Goal: Task Accomplishment & Management: Manage account settings

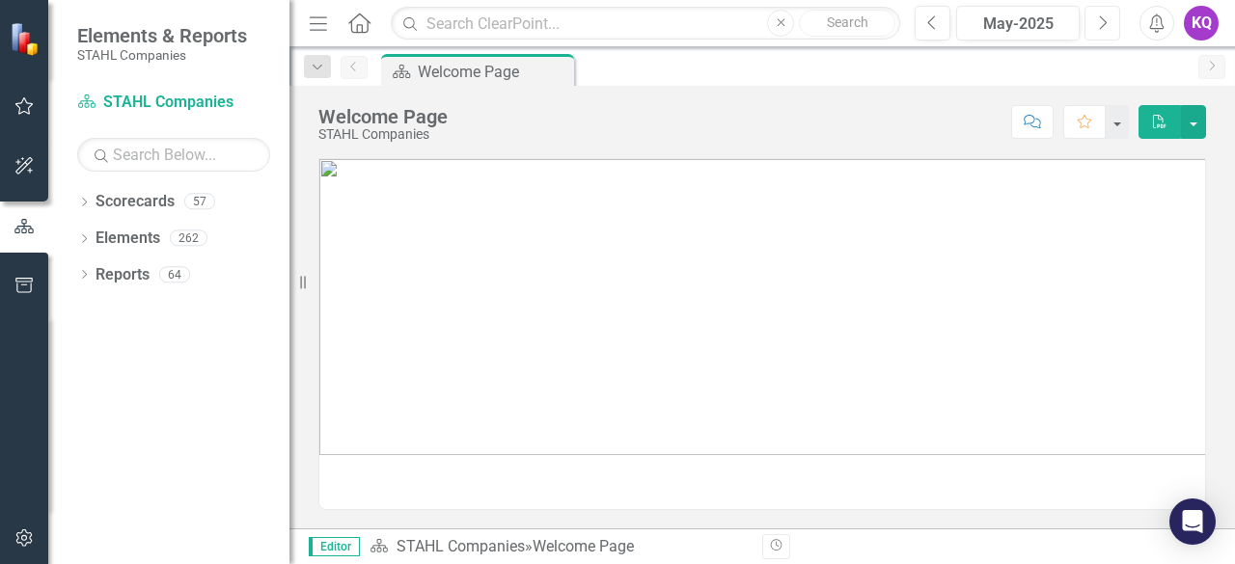
click at [1117, 36] on button "Next" at bounding box center [1103, 23] width 36 height 35
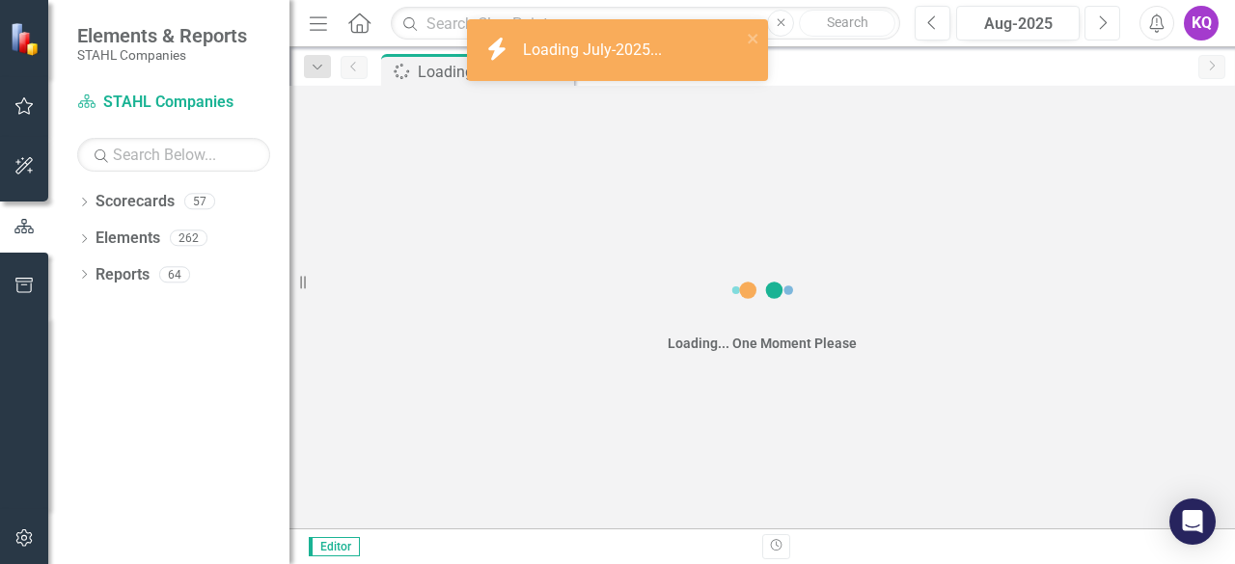
click at [1117, 36] on button "Next" at bounding box center [1103, 23] width 36 height 35
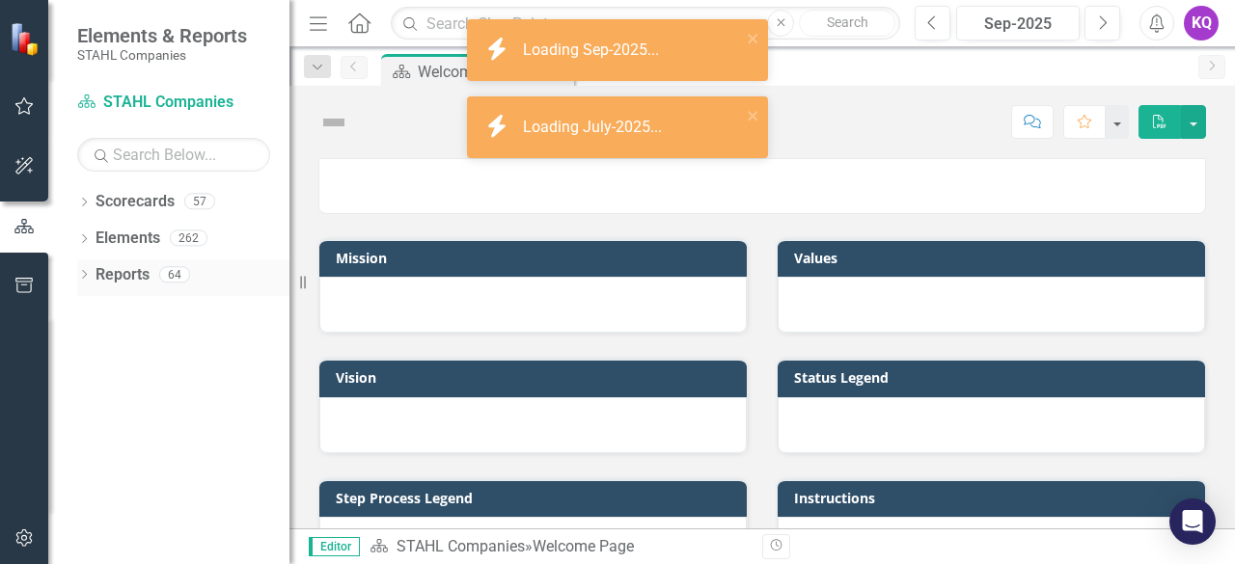
click at [89, 283] on div "Dropdown" at bounding box center [84, 277] width 14 height 16
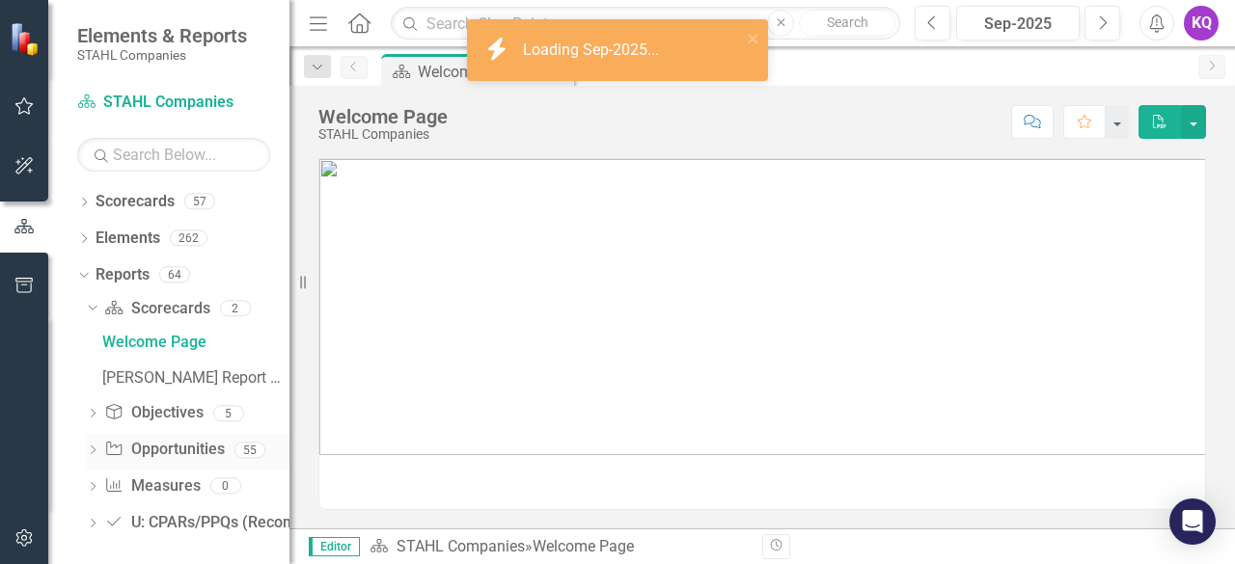
click at [91, 458] on div "Dropdown" at bounding box center [93, 453] width 14 height 16
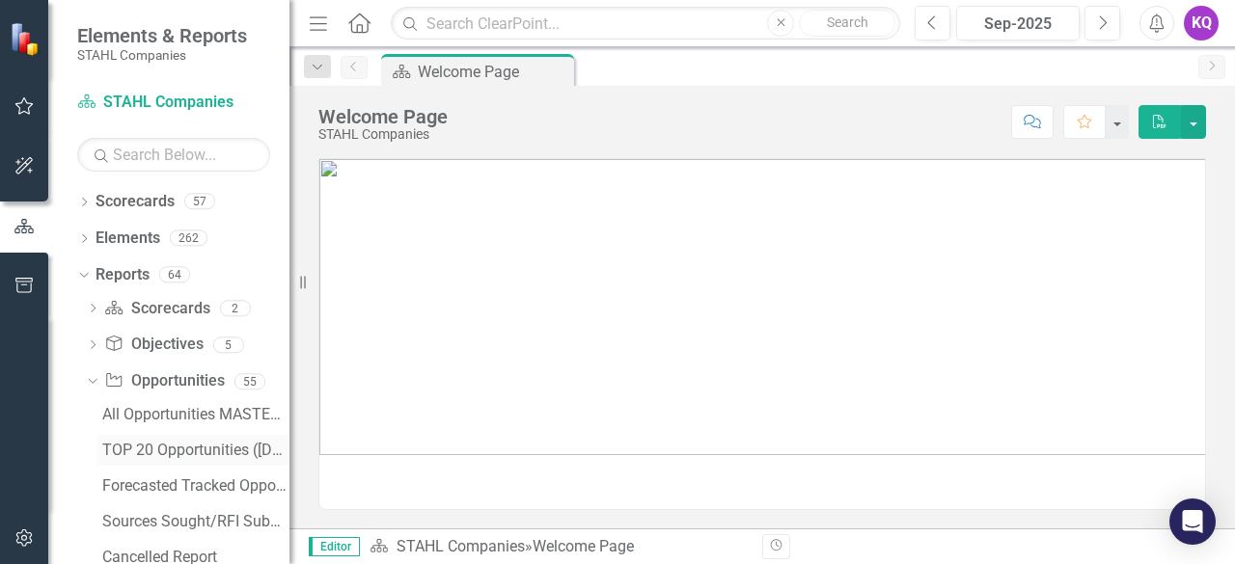
click at [149, 449] on div "TOP 20 Opportunities ([DATE] Process)" at bounding box center [195, 450] width 187 height 17
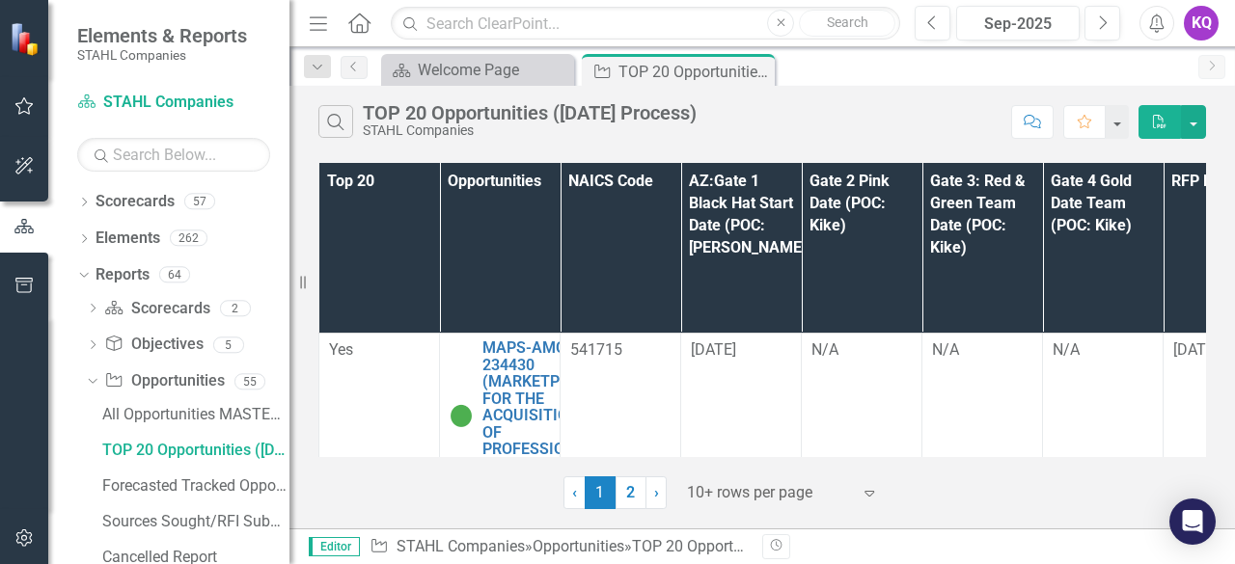
click at [735, 503] on div at bounding box center [769, 494] width 164 height 26
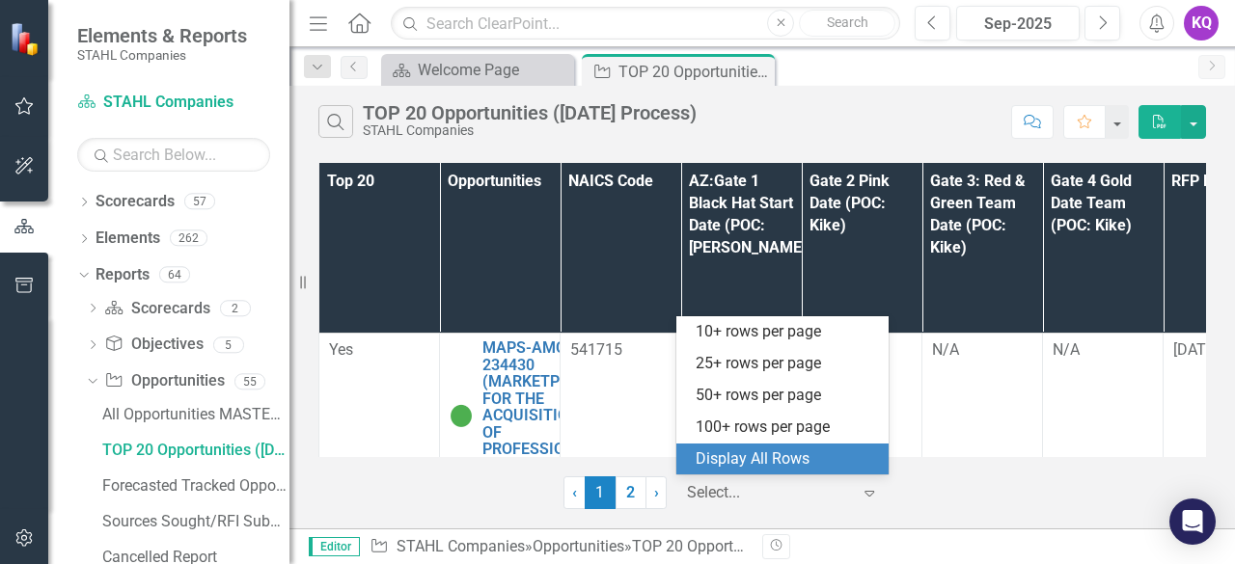
click at [756, 464] on div "Display All Rows" at bounding box center [786, 460] width 181 height 22
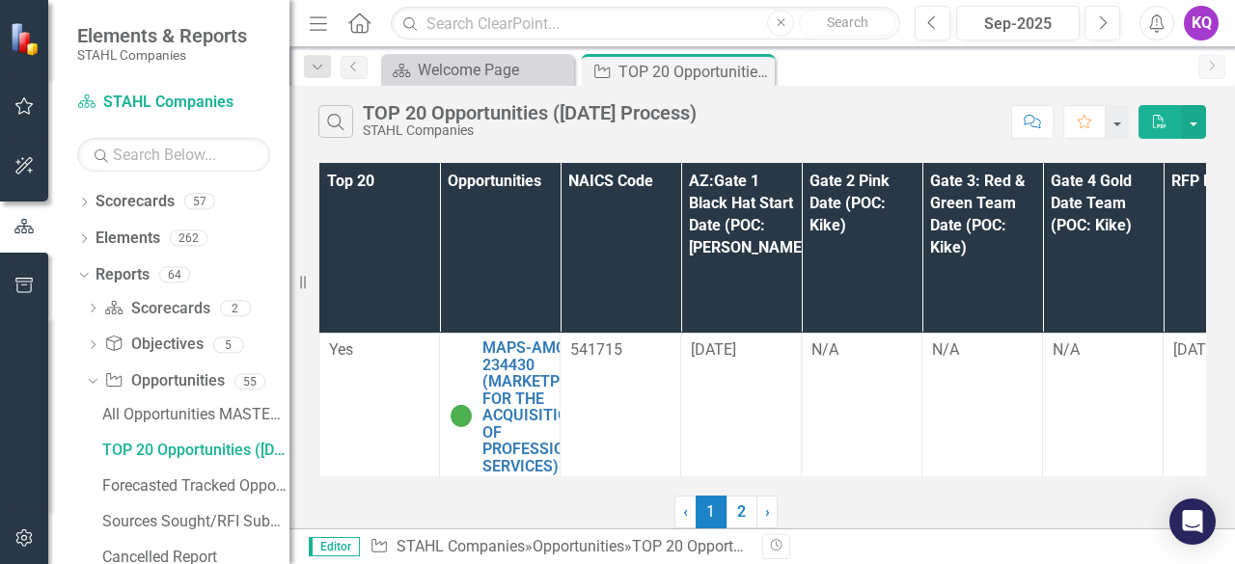
click at [320, 21] on icon "Menu" at bounding box center [318, 23] width 25 height 20
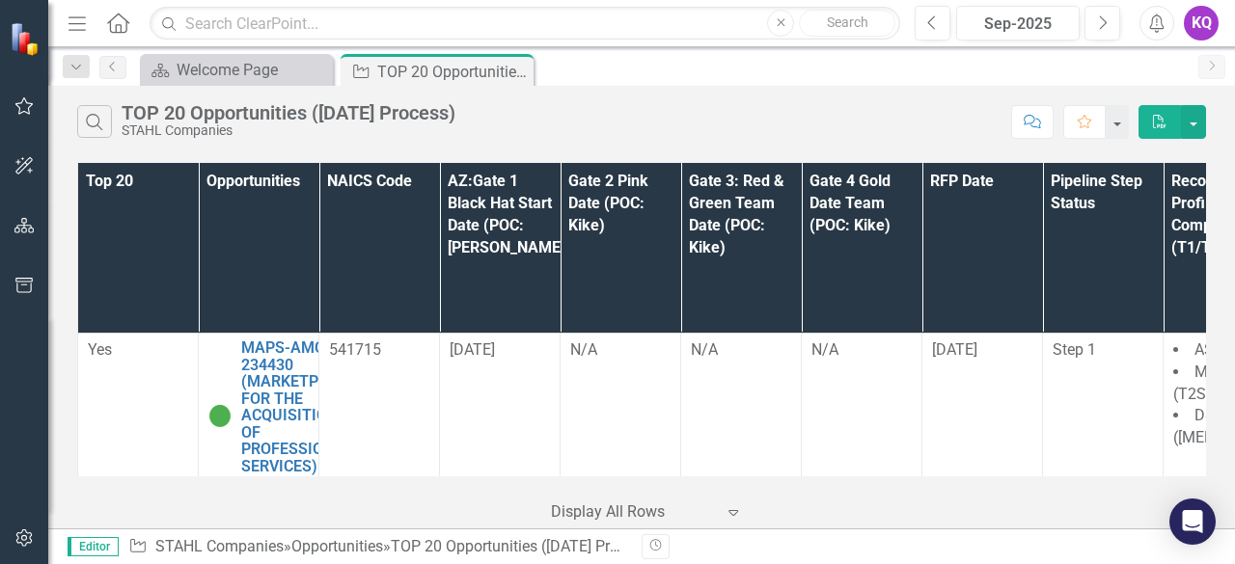
scroll to position [2294, 0]
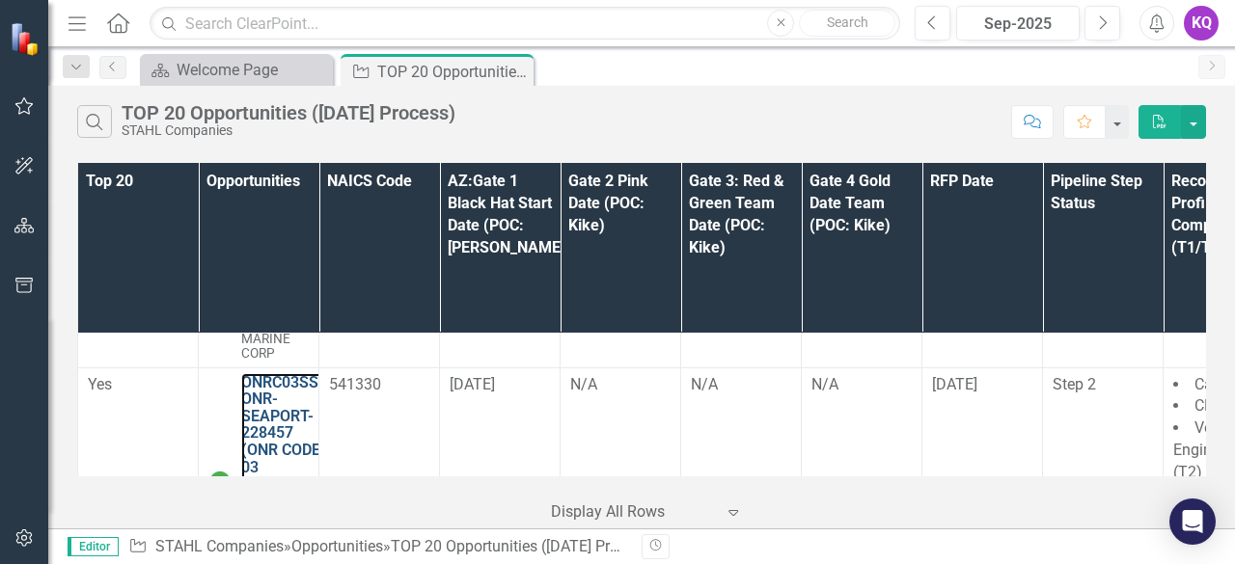
drag, startPoint x: 301, startPoint y: 334, endPoint x: 922, endPoint y: 72, distance: 674.2
click at [301, 374] on link "ONRC03SS-ONR-SEAPORT-228457 (ONR CODE 03 SUPPORT SERVICES (SEAPORT NXG)) - Janu…" at bounding box center [282, 467] width 83 height 187
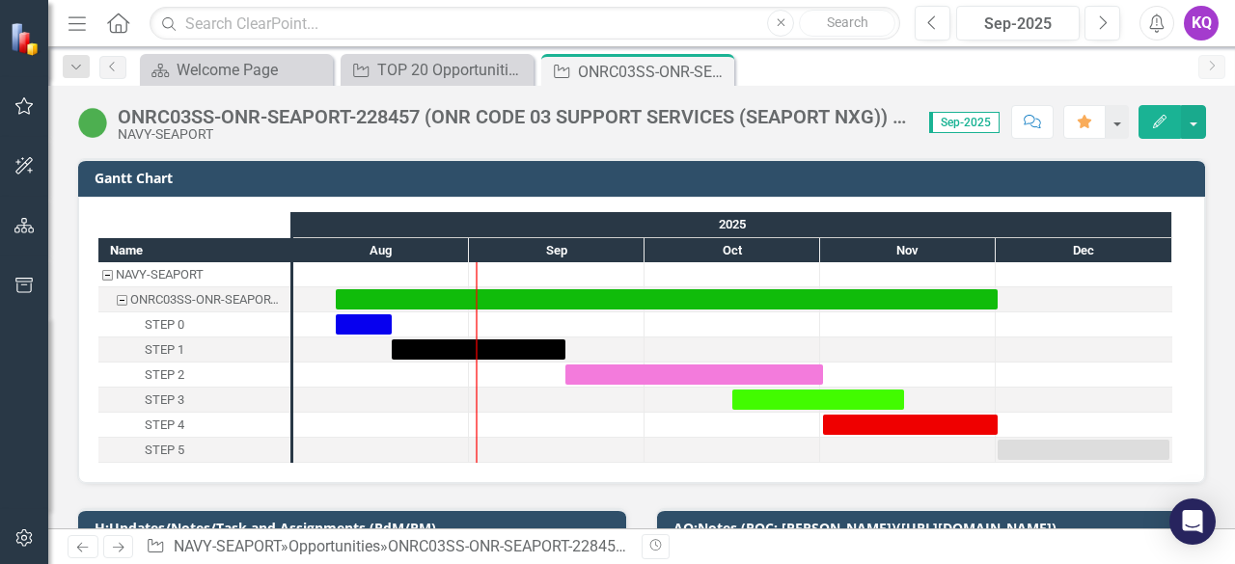
scroll to position [257, 0]
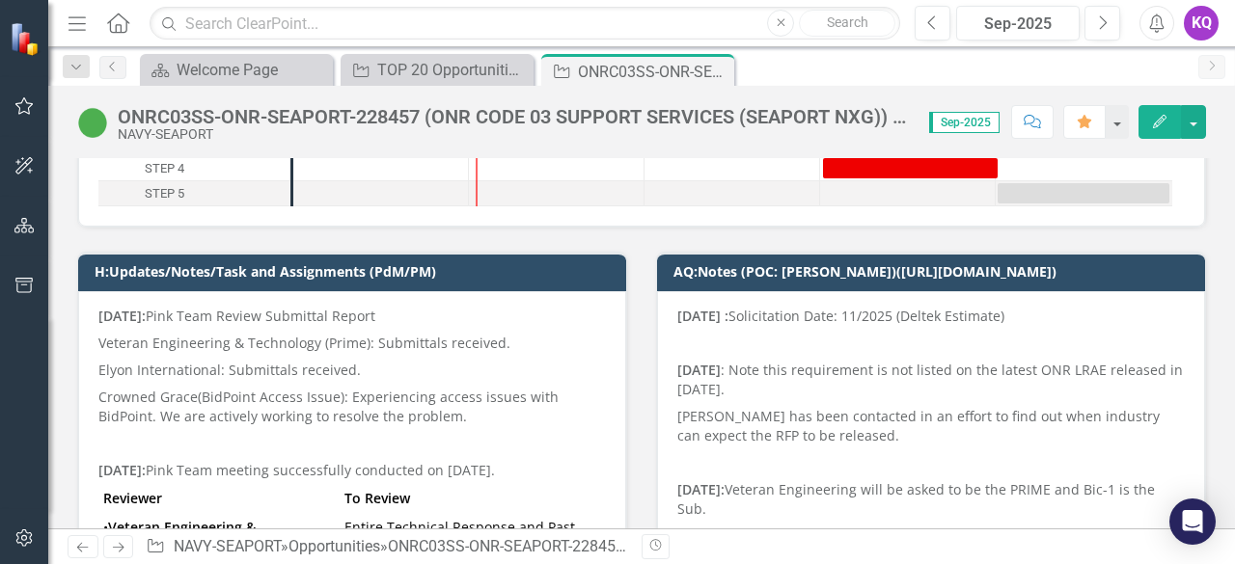
click at [261, 403] on p "Crowned Grace (BidPoint Access Issue): Experiencing access issues with BidPoint…" at bounding box center [352, 407] width 508 height 46
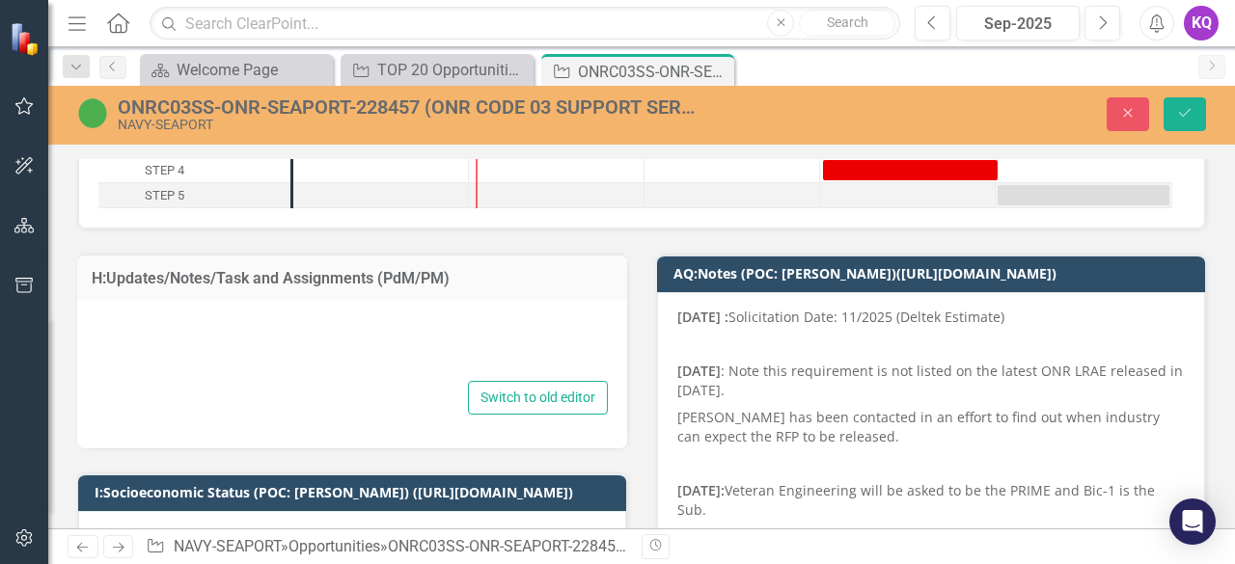
type textarea "<p><strong>[DATE]: </strong>Pink Team Review Submittal Report</p> <p>Veteran En…"
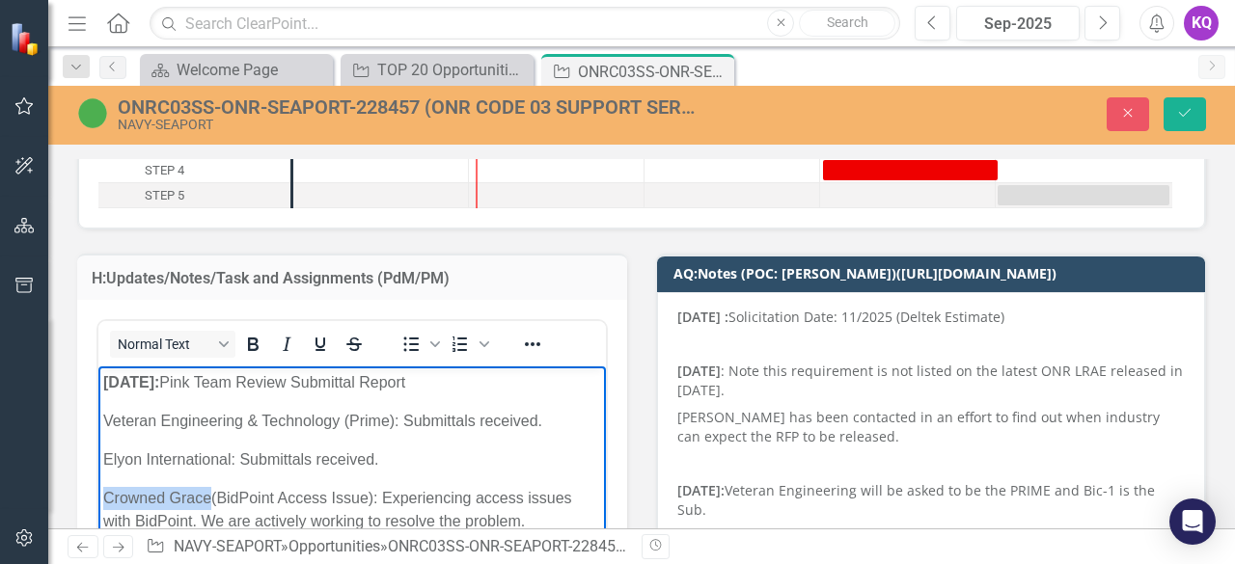
drag, startPoint x: 106, startPoint y: 502, endPoint x: 208, endPoint y: 505, distance: 102.3
click at [208, 505] on span "Crowned Grace" at bounding box center [157, 498] width 108 height 16
copy span "Crowned Grace"
drag, startPoint x: 239, startPoint y: 461, endPoint x: 342, endPoint y: 471, distance: 102.7
click at [342, 471] on p "Elyon International: Submittals received." at bounding box center [352, 460] width 498 height 23
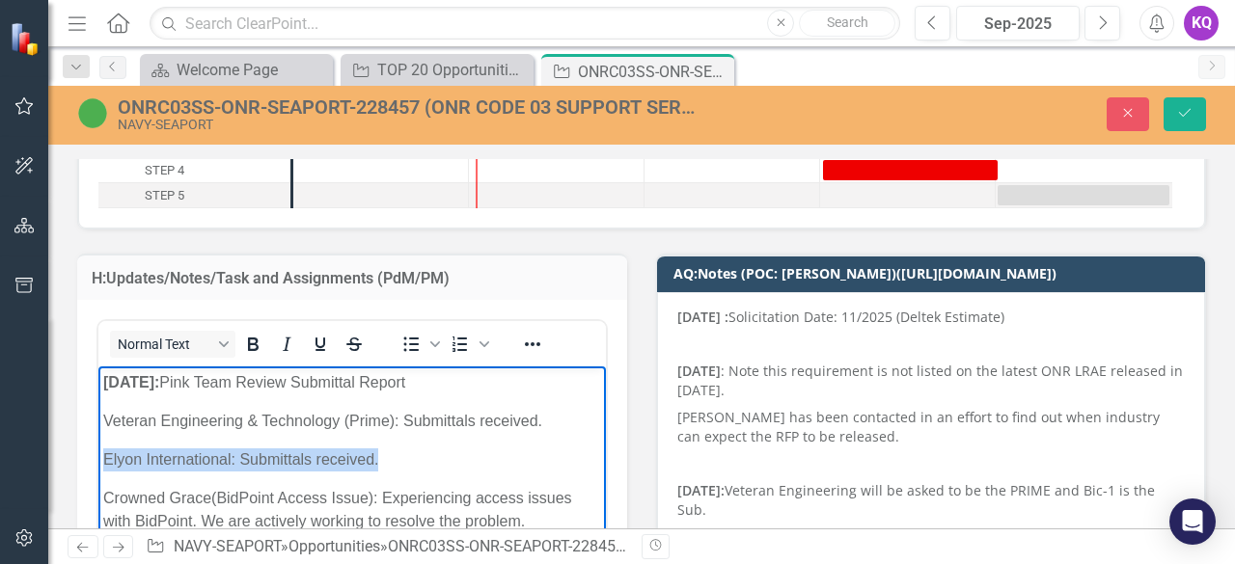
drag, startPoint x: 102, startPoint y: 465, endPoint x: 396, endPoint y: 467, distance: 293.3
click at [396, 467] on p "Elyon International: Submittals received." at bounding box center [352, 460] width 498 height 23
copy p "Elyon International: Submittals received."
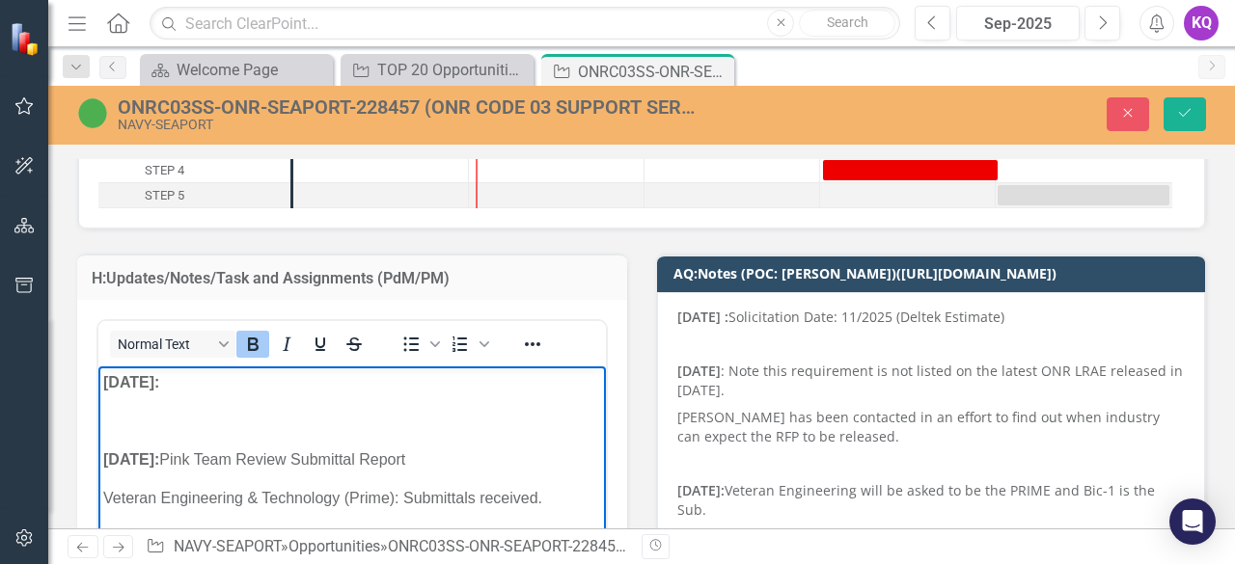
click at [253, 344] on icon "Bold" at bounding box center [252, 344] width 23 height 23
drag, startPoint x: 316, startPoint y: 380, endPoint x: 189, endPoint y: 372, distance: 127.6
click at [189, 372] on p "[DATE]: ﻿Elyon International: Submittals received." at bounding box center [352, 382] width 498 height 23
drag, startPoint x: 193, startPoint y: 386, endPoint x: 299, endPoint y: 369, distance: 107.5
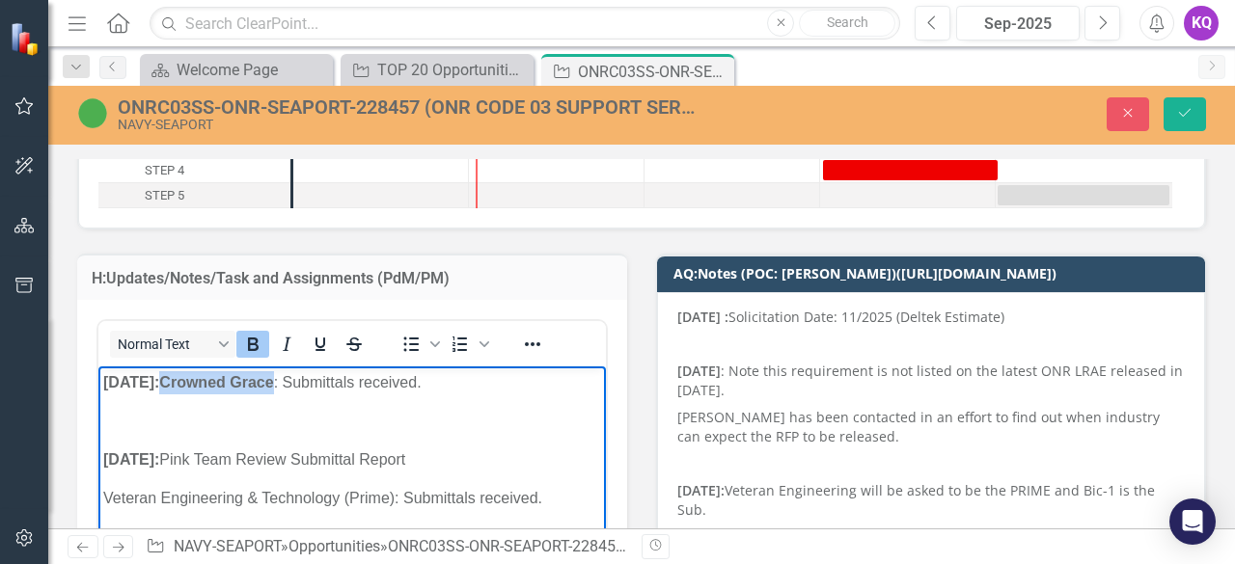
click at [259, 343] on icon "Bold" at bounding box center [252, 344] width 23 height 23
click at [147, 430] on p "Rich Text Area. Press ALT-0 for help." at bounding box center [352, 421] width 498 height 23
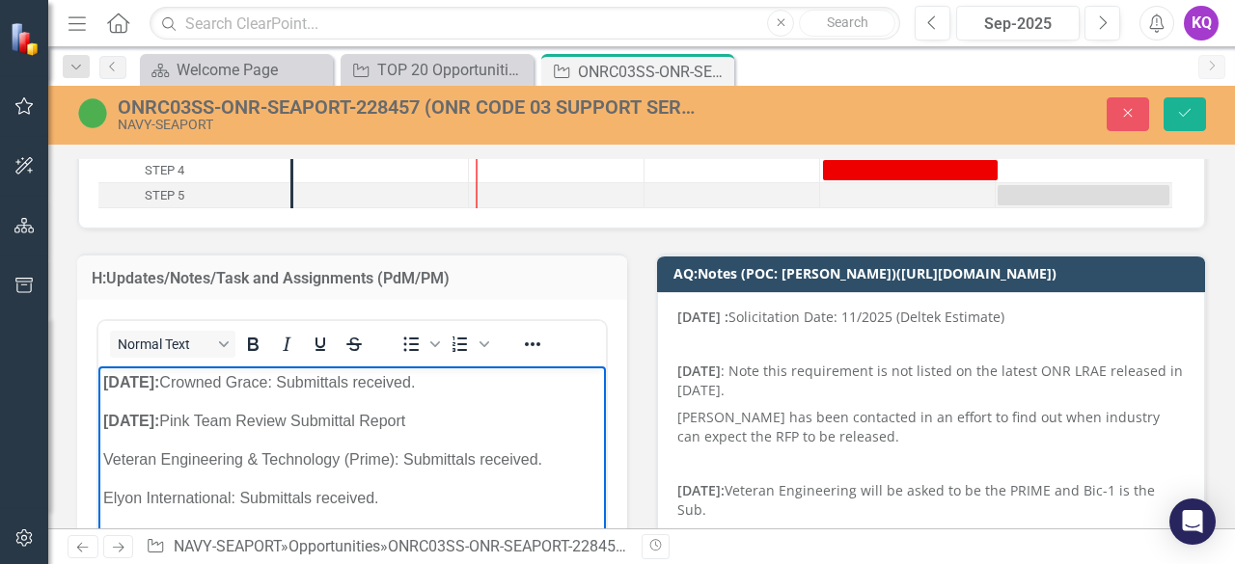
drag, startPoint x: 102, startPoint y: 380, endPoint x: 163, endPoint y: 399, distance: 63.8
click at [106, 384] on strong "[DATE]:" at bounding box center [131, 382] width 56 height 16
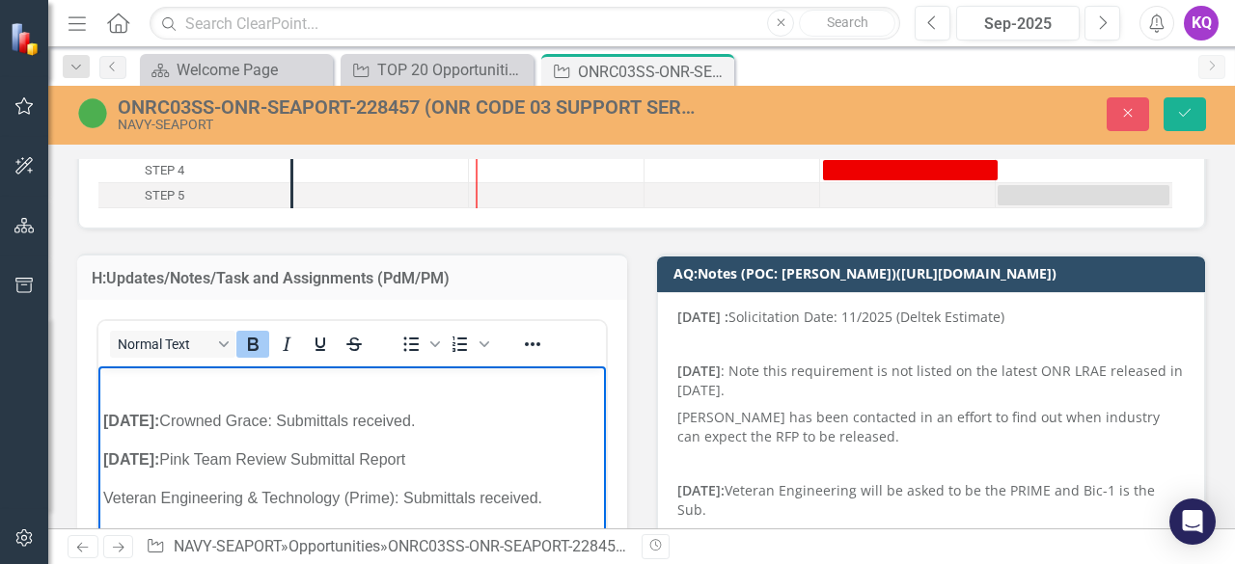
click at [154, 388] on p "Rich Text Area. Press ALT-0 for help." at bounding box center [352, 382] width 498 height 23
drag, startPoint x: 189, startPoint y: 461, endPoint x: 388, endPoint y: 471, distance: 199.0
click at [388, 471] on p "[DATE]: Pink Team Review Submittal Report" at bounding box center [352, 460] width 498 height 23
copy p "Pink Team Review Submittal"
click at [307, 422] on p "[DATE]: Crowned Grace : Submittals received." at bounding box center [352, 421] width 498 height 23
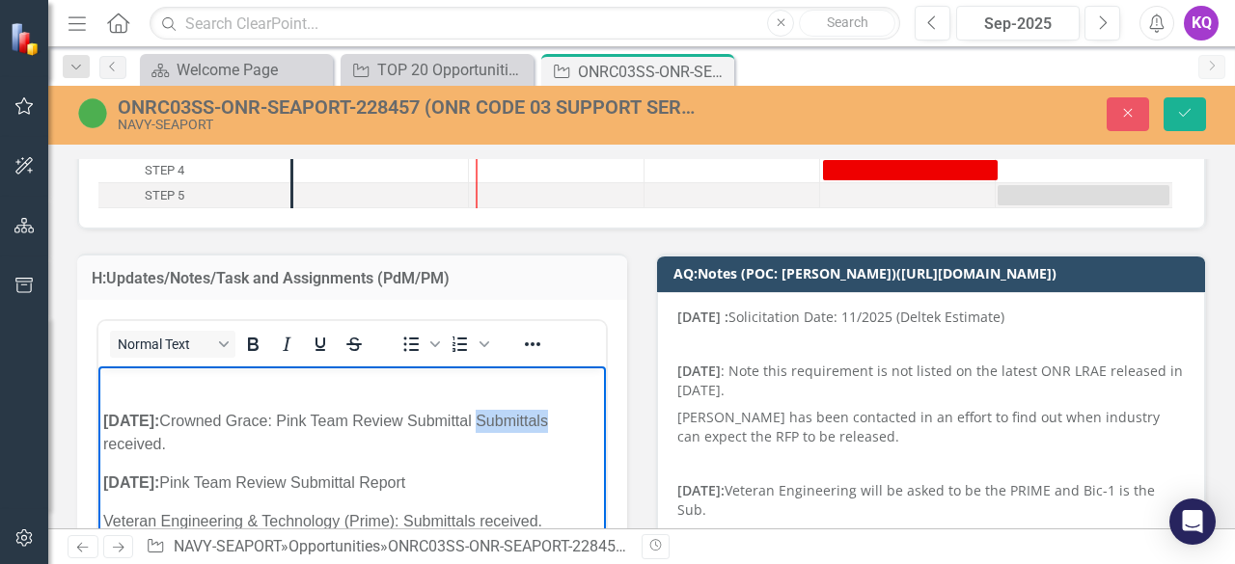
drag, startPoint x: 509, startPoint y: 426, endPoint x: 591, endPoint y: 414, distance: 83.0
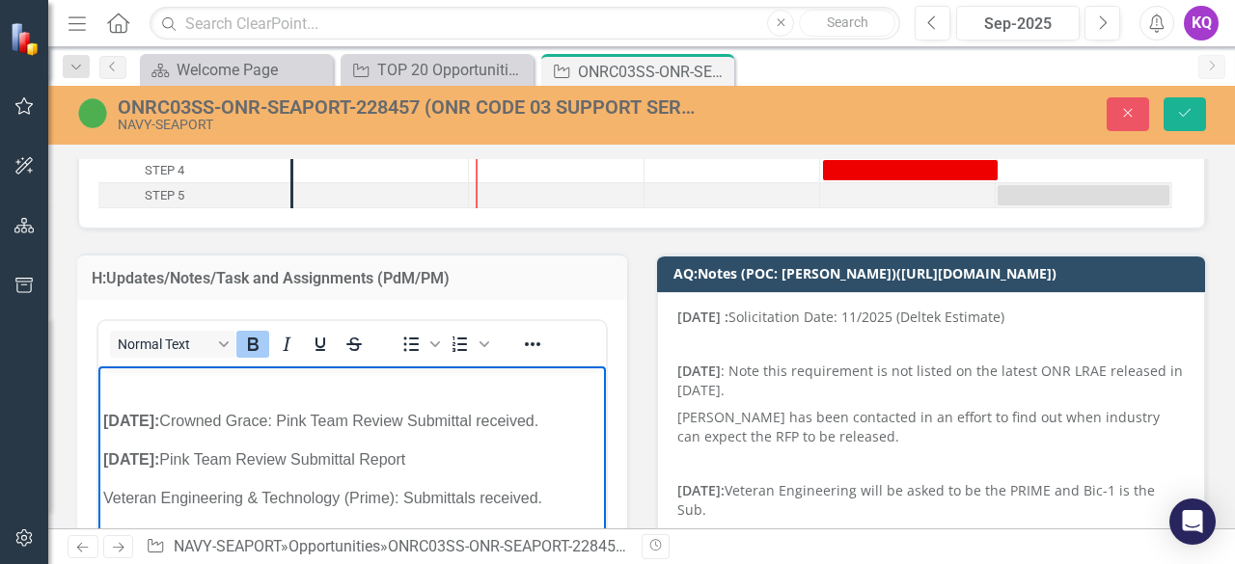
click at [137, 386] on p "Rich Text Area. Press ALT-0 for help." at bounding box center [352, 382] width 498 height 23
click at [264, 351] on button "Bold" at bounding box center [252, 344] width 33 height 27
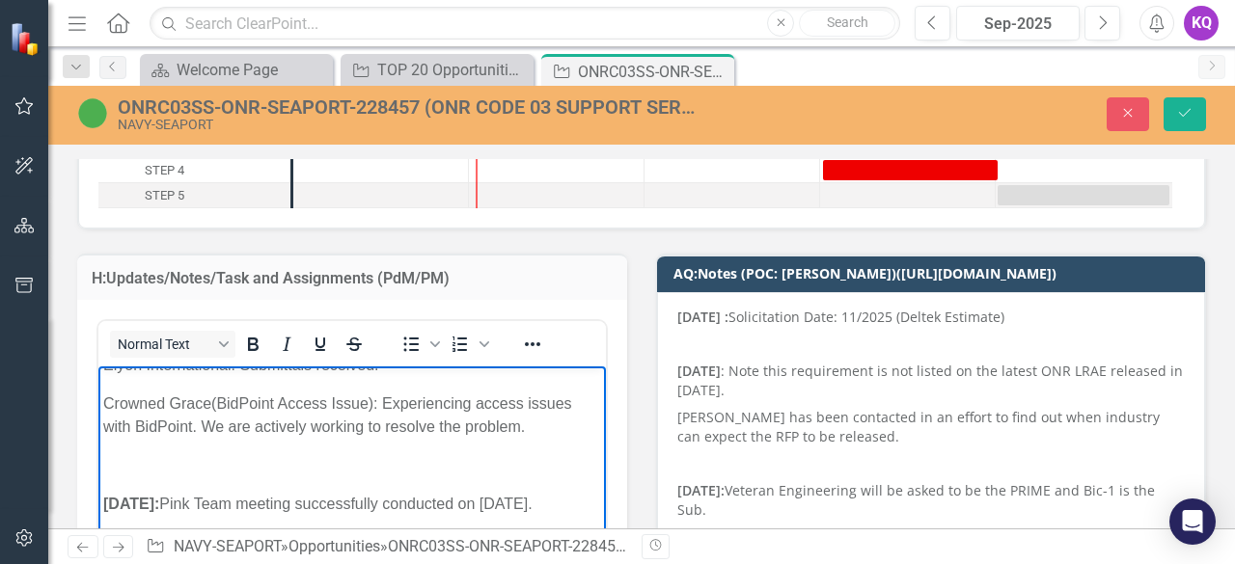
click at [189, 471] on p "Rich Text Area. Press ALT-0 for help." at bounding box center [352, 465] width 498 height 23
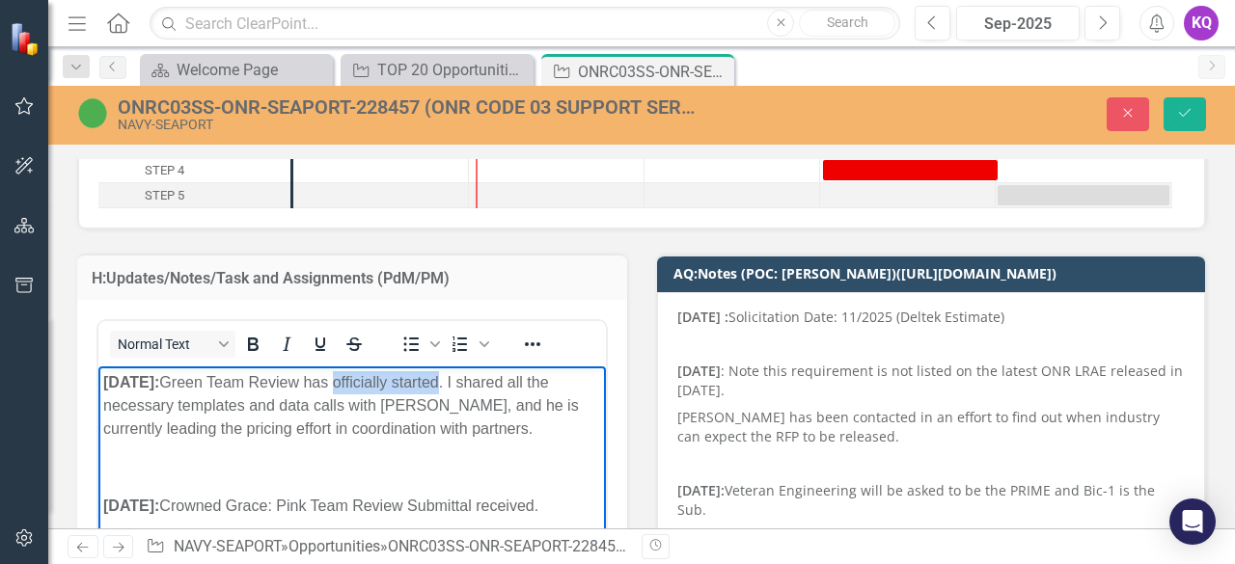
drag, startPoint x: 363, startPoint y: 379, endPoint x: 465, endPoint y: 383, distance: 102.4
click at [465, 383] on p "[DATE]: Green Team Review has officially started. I shared all the necessary te…" at bounding box center [352, 405] width 498 height 69
click at [426, 394] on p "[DATE]: Green Team Review has officially started. I shared all the necessary te…" at bounding box center [352, 405] width 498 height 69
drag, startPoint x: 423, startPoint y: 384, endPoint x: 465, endPoint y: 381, distance: 42.6
click at [465, 381] on p "[DATE]: Green Team Review has officially started. I shared all the necessary te…" at bounding box center [352, 405] width 498 height 69
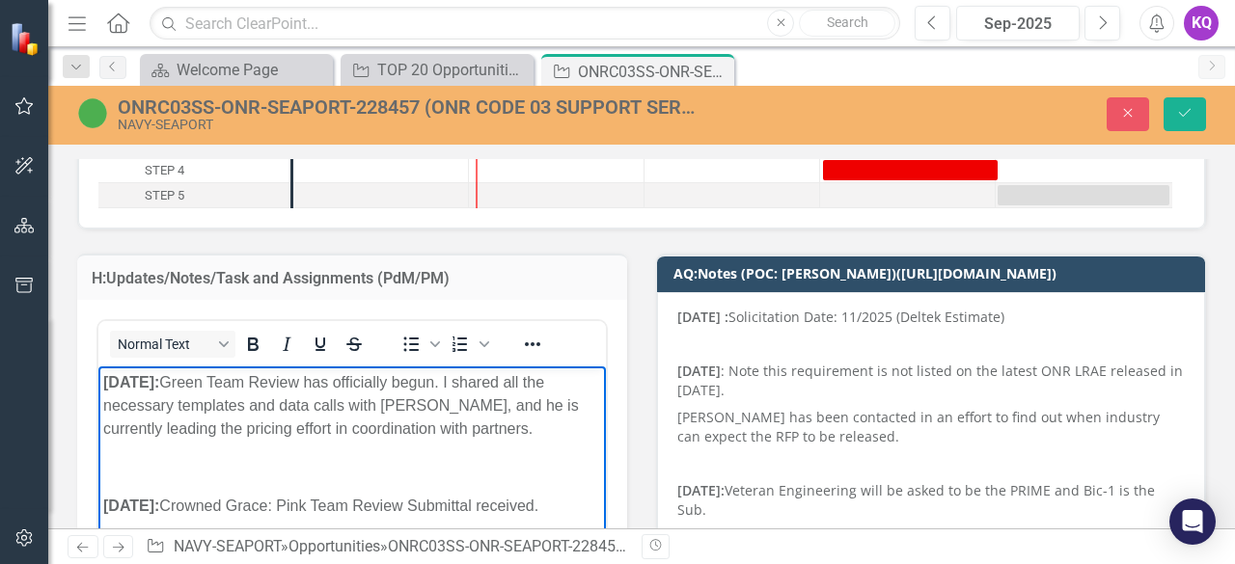
click at [487, 388] on p "[DATE]: Green Team Review has officially begun. I shared all the necessary temp…" at bounding box center [352, 405] width 498 height 69
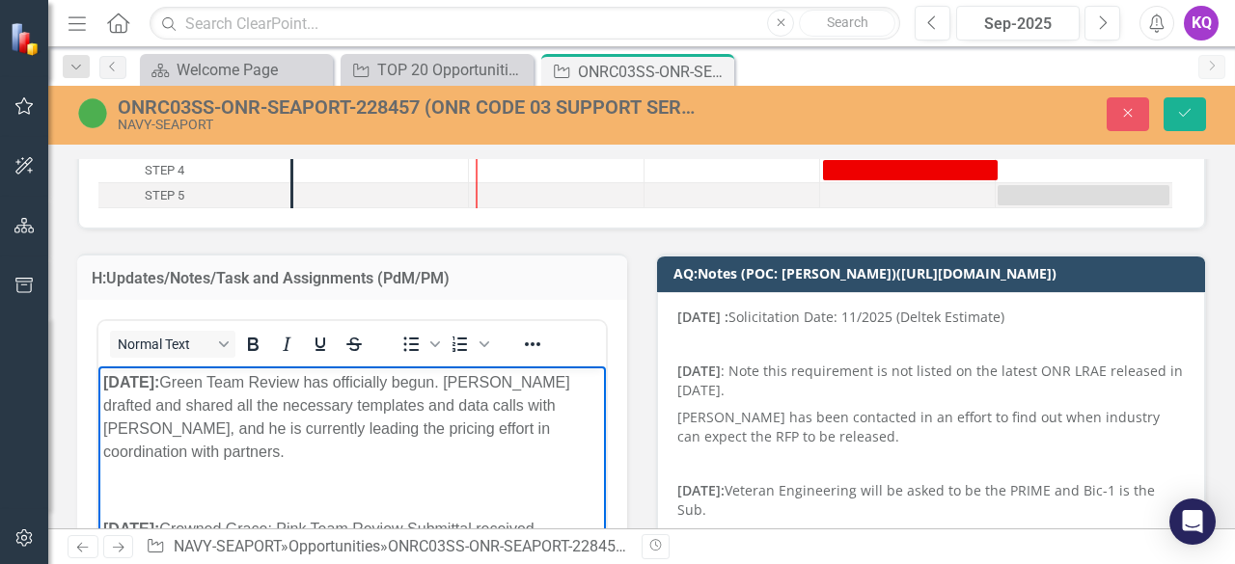
click at [502, 384] on p "[DATE]: Green Team Review has officially begun. [PERSON_NAME] drafted and share…" at bounding box center [352, 417] width 498 height 93
click at [104, 384] on strong "[DATE]:" at bounding box center [131, 382] width 56 height 16
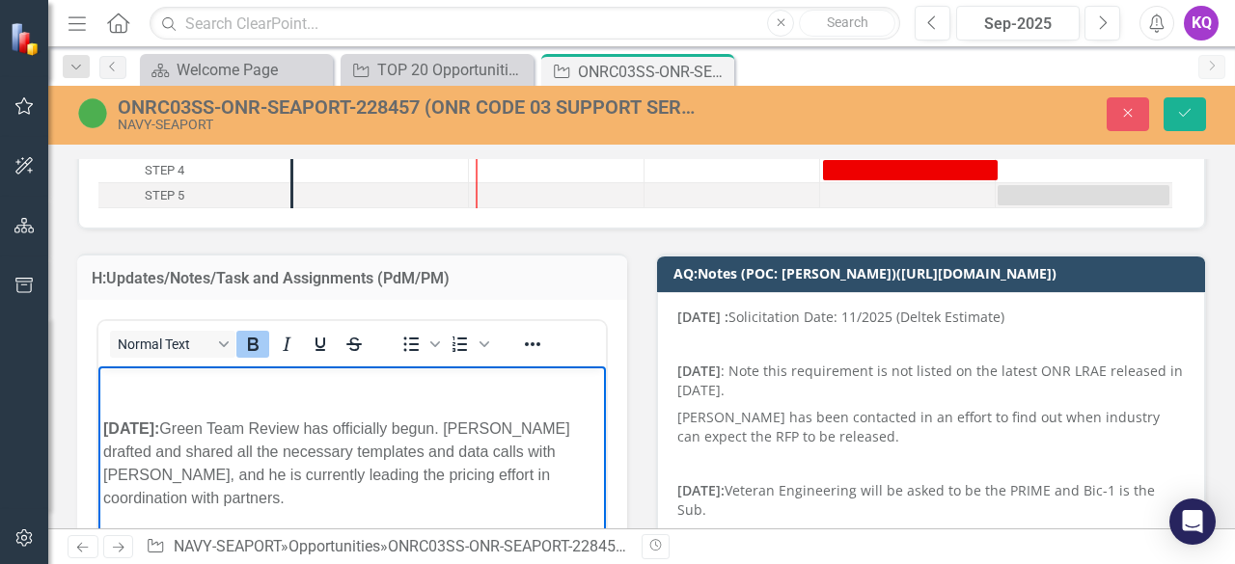
click at [124, 392] on p "[DATE]: Green Team Review has officially begun. [PERSON_NAME] drafted and share…" at bounding box center [352, 440] width 498 height 139
drag, startPoint x: 254, startPoint y: 348, endPoint x: 157, endPoint y: 21, distance: 341.0
click at [254, 348] on icon "Bold" at bounding box center [253, 345] width 11 height 14
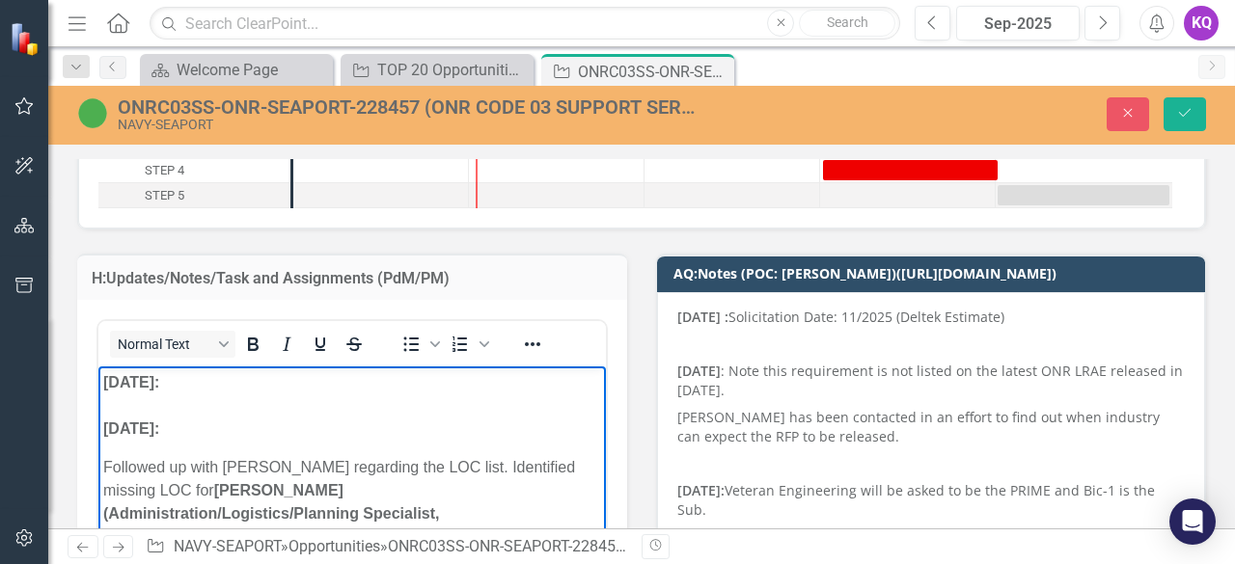
scroll to position [347, 0]
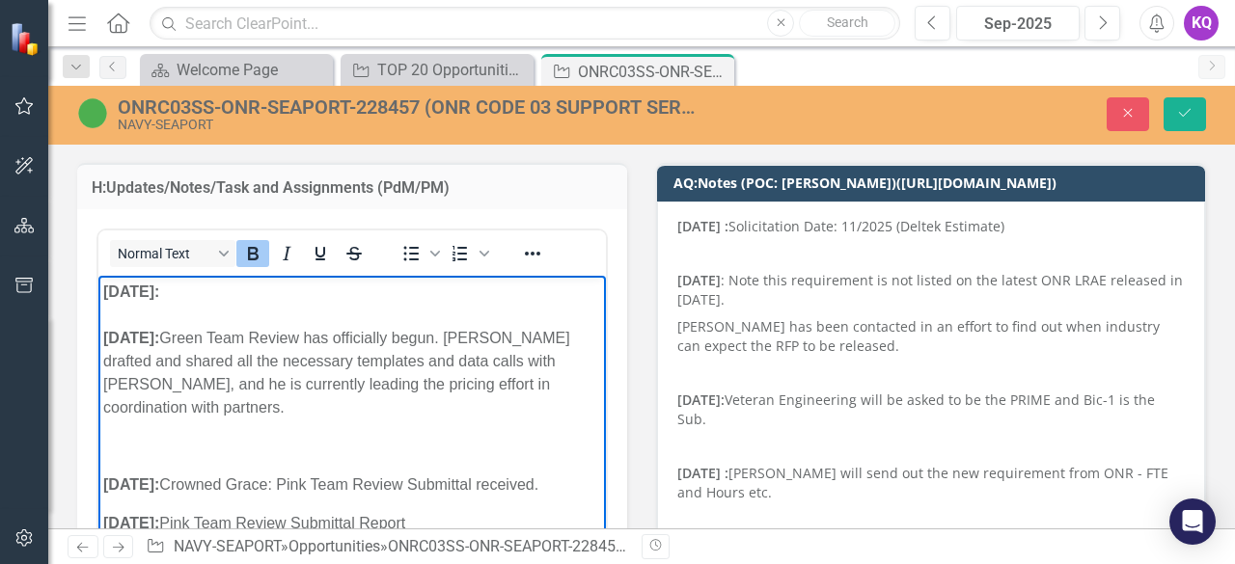
click at [201, 288] on p "[DATE]: [DATE]: Green Team Review has officially begun. [PERSON_NAME] drafted a…" at bounding box center [352, 350] width 498 height 139
click at [260, 247] on icon "Bold" at bounding box center [252, 253] width 23 height 23
click at [195, 290] on p "[DATE]: [DATE]: Green Team Review has officially begun. [PERSON_NAME] drafted a…" at bounding box center [352, 350] width 498 height 139
click at [251, 258] on icon "Bold" at bounding box center [253, 254] width 11 height 14
click at [208, 288] on p "[DATE]: [DATE]: ﻿ Green Team Review has officially begun. [PERSON_NAME] drafted…" at bounding box center [352, 350] width 498 height 139
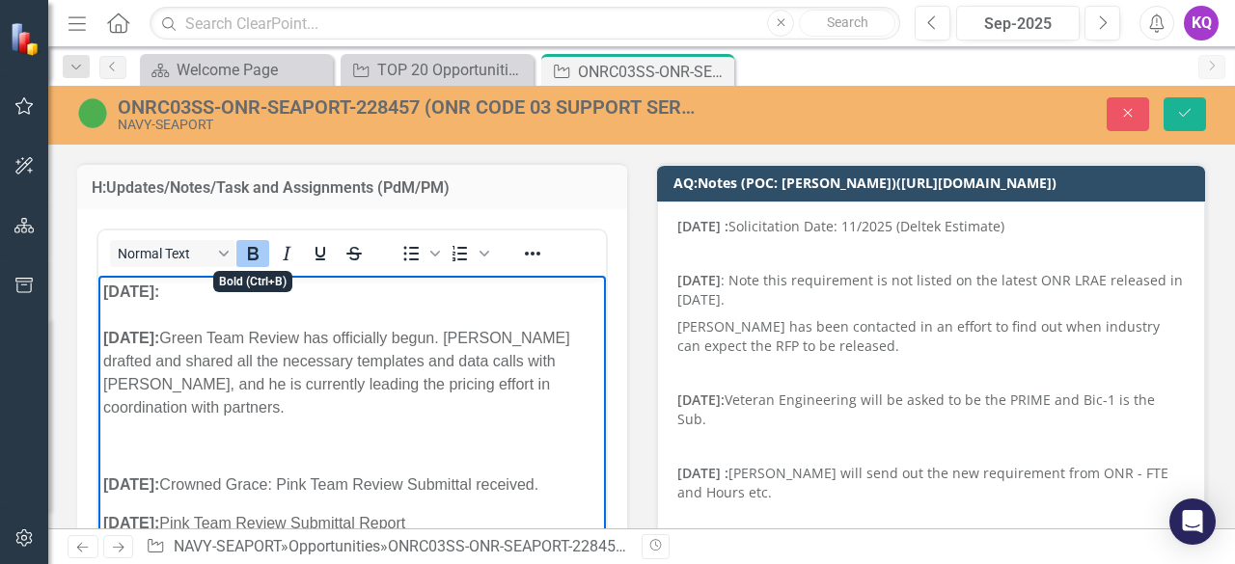
click at [212, 289] on p "[DATE]: [DATE]: Green Team Review has officially begun. [PERSON_NAME] drafted a…" at bounding box center [352, 350] width 498 height 139
click at [253, 247] on icon "Bold" at bounding box center [253, 254] width 11 height 14
click at [202, 305] on p "[DATE]: [DATE]: ﻿ Green Team Review has officially begun. [PERSON_NAME] drafted…" at bounding box center [352, 350] width 498 height 139
click at [210, 296] on p "[DATE]: [DATE]: Green Team Review has officially begun. [PERSON_NAME] drafted a…" at bounding box center [352, 350] width 498 height 139
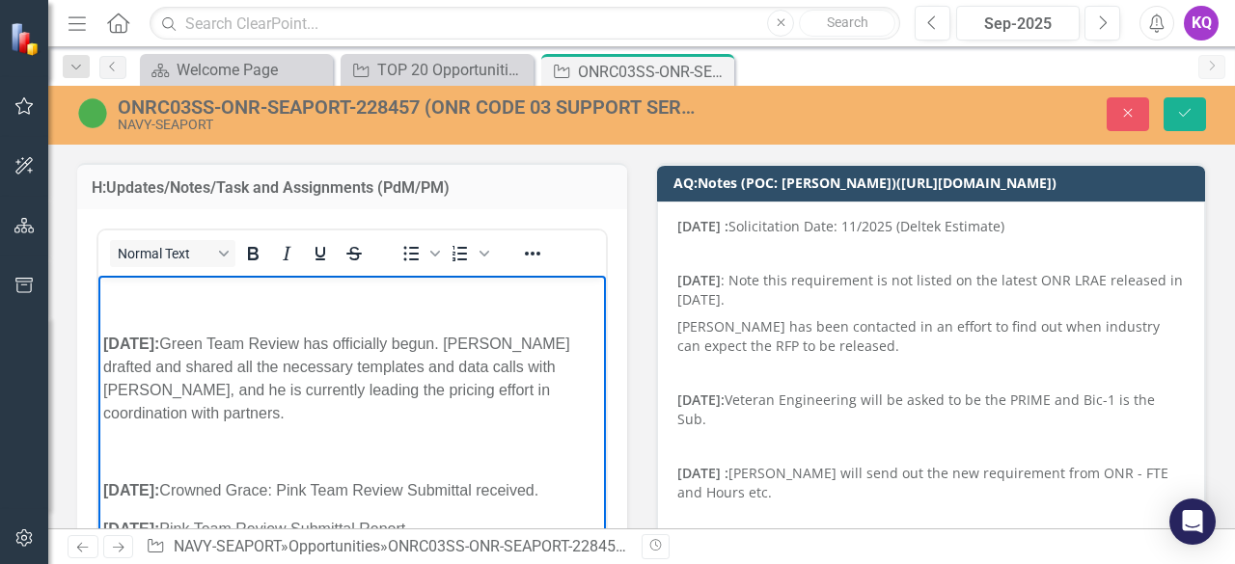
scroll to position [0, 0]
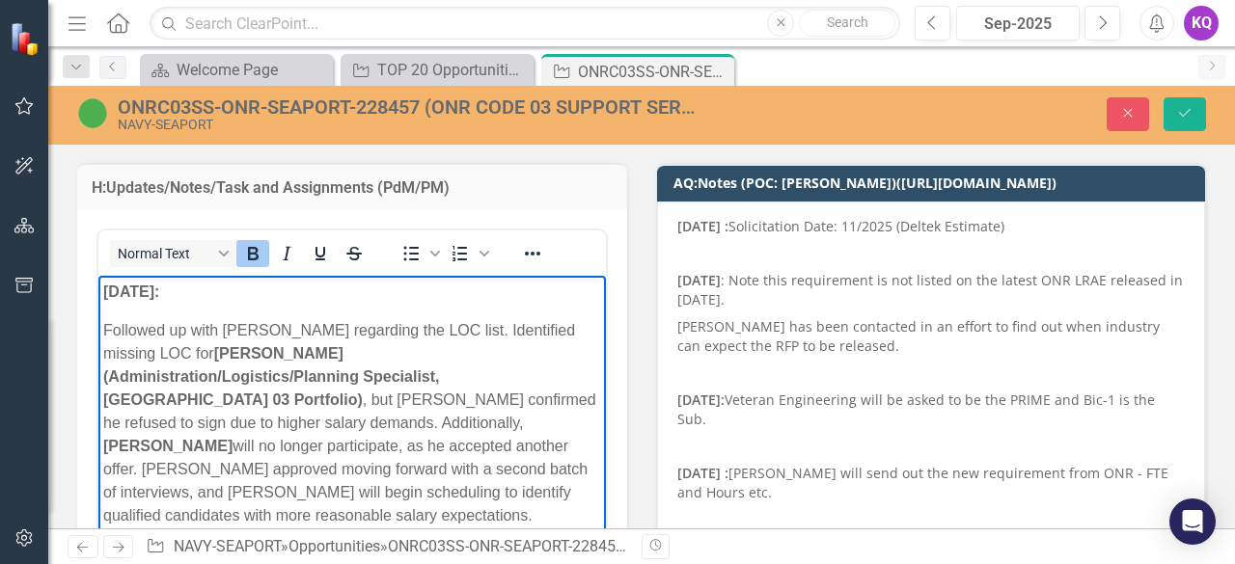
click at [159, 295] on strong "[DATE]:" at bounding box center [131, 292] width 56 height 16
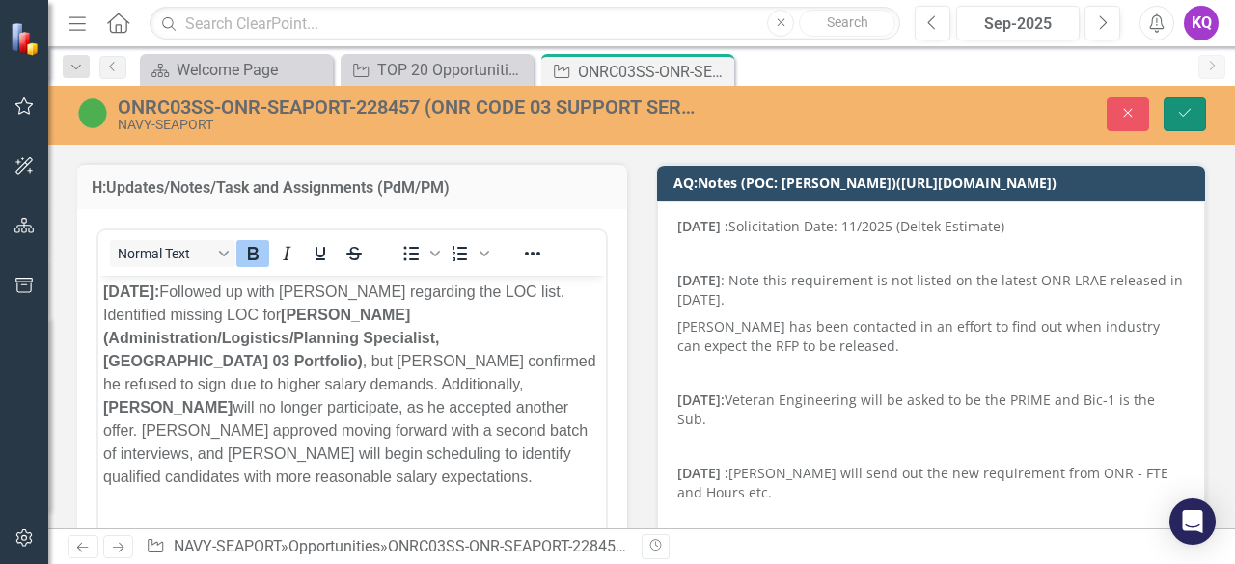
click at [1169, 115] on button "Save" at bounding box center [1185, 114] width 42 height 34
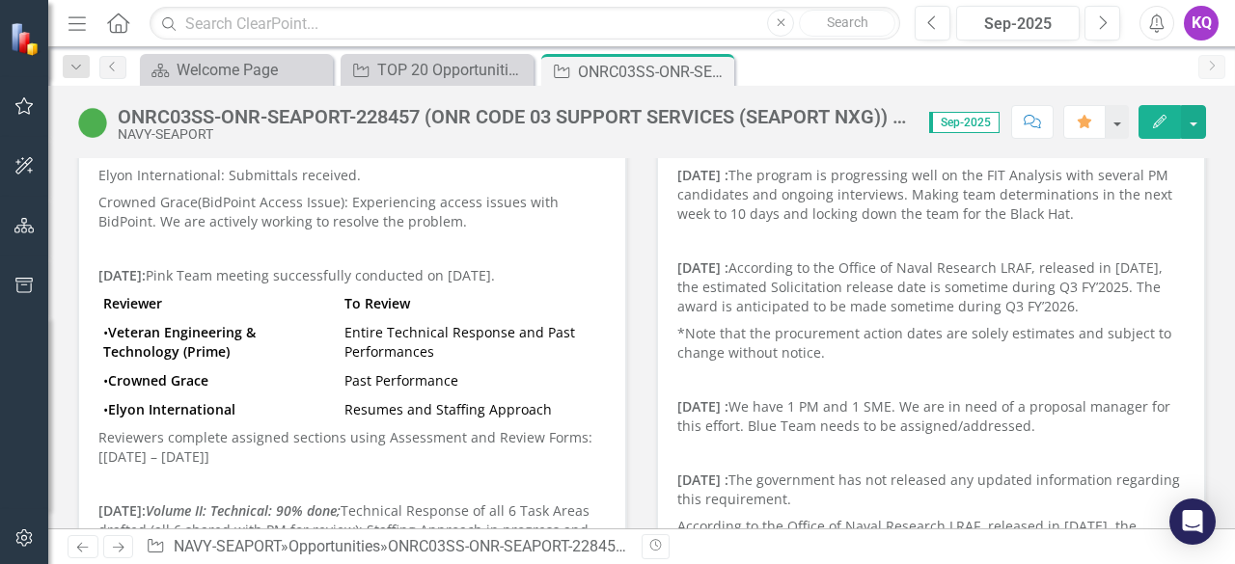
scroll to position [257, 0]
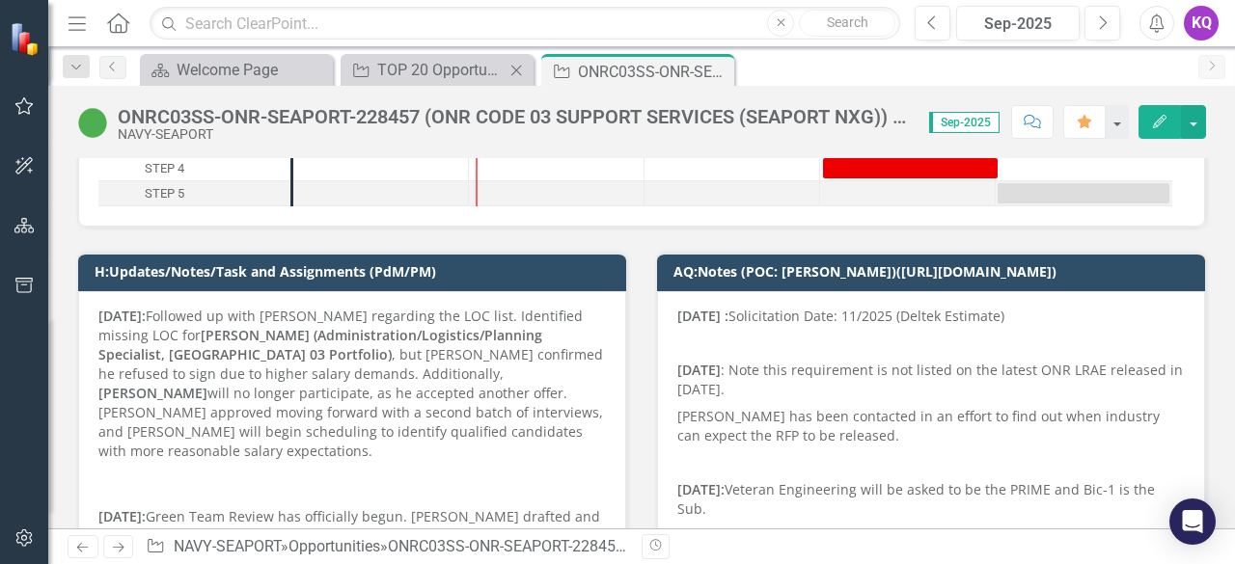
click at [422, 55] on div "Opportunity TOP 20 Opportunities ([DATE] Process) Close" at bounding box center [437, 70] width 193 height 32
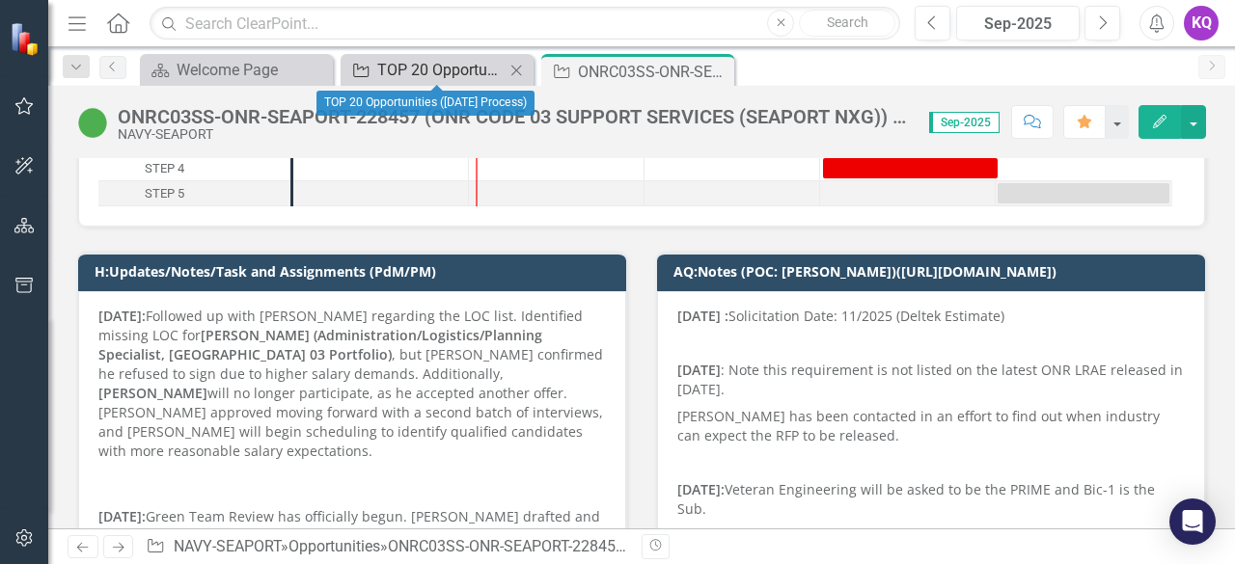
click at [404, 70] on div "TOP 20 Opportunities ([DATE] Process)" at bounding box center [440, 70] width 127 height 24
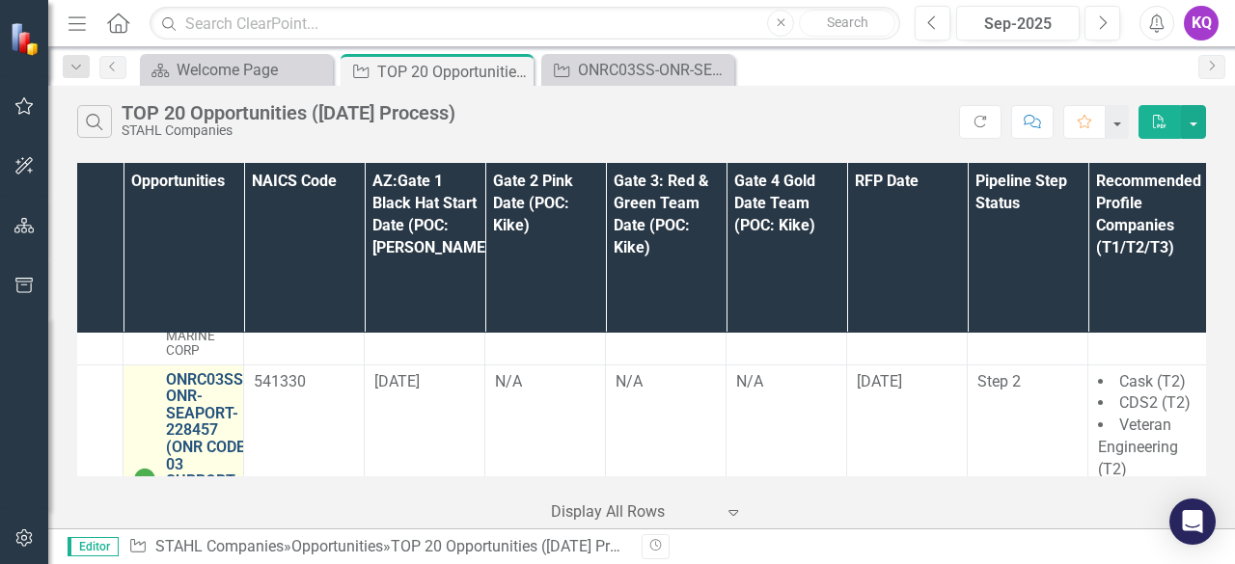
scroll to position [2296, 71]
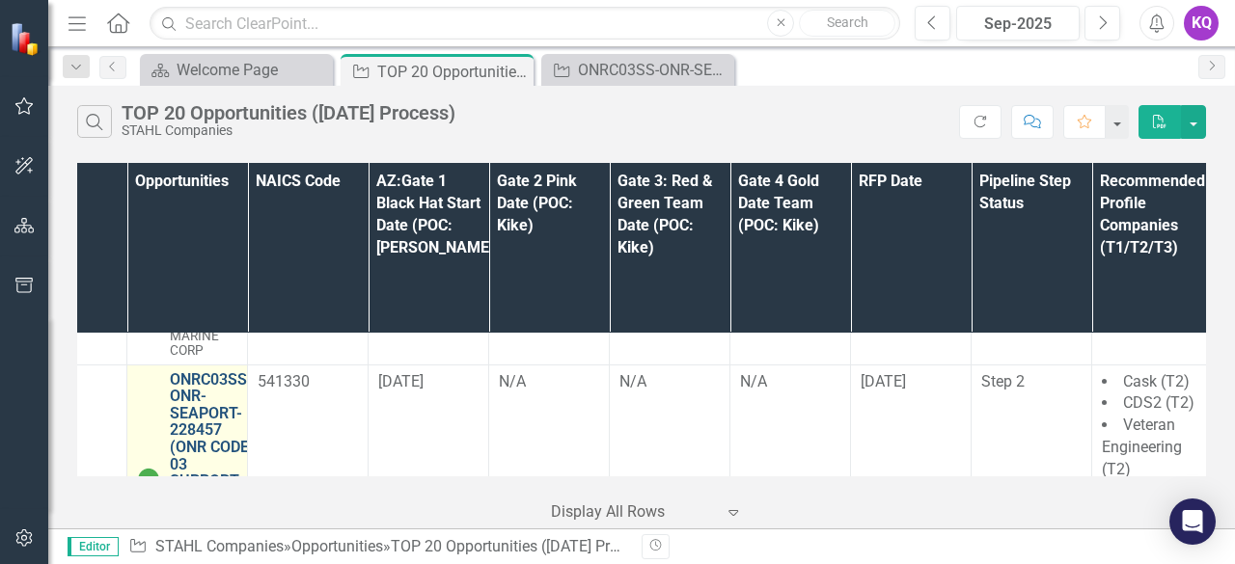
click at [205, 371] on link "ONRC03SS-ONR-SEAPORT-228457 (ONR CODE 03 SUPPORT SERVICES (SEAPORT NXG)) - Janu…" at bounding box center [211, 464] width 83 height 187
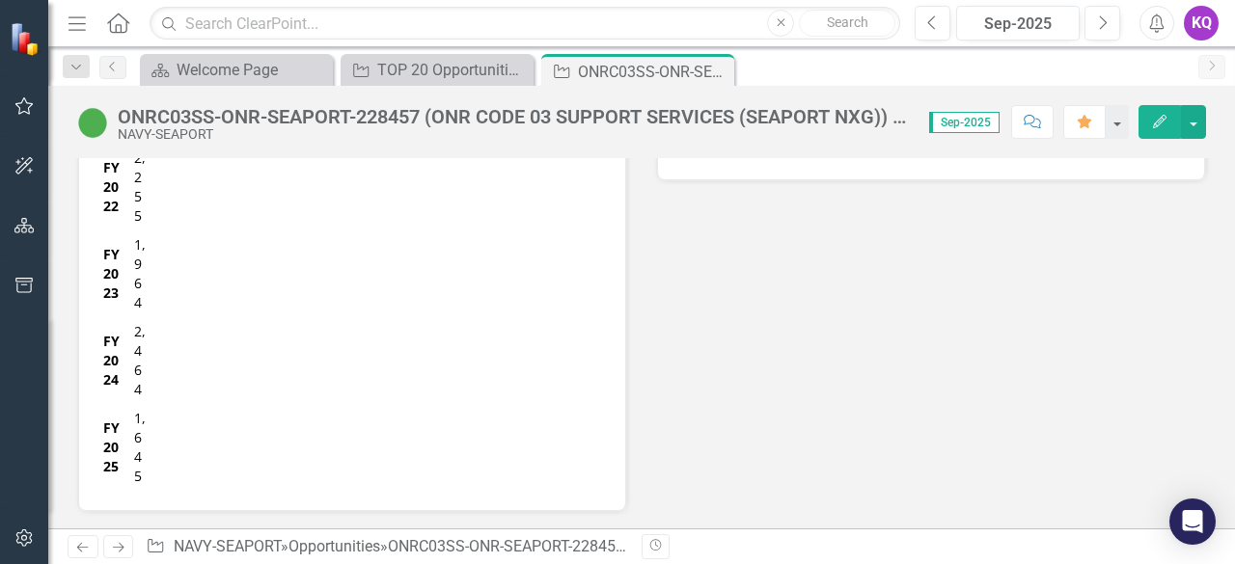
scroll to position [6762, 0]
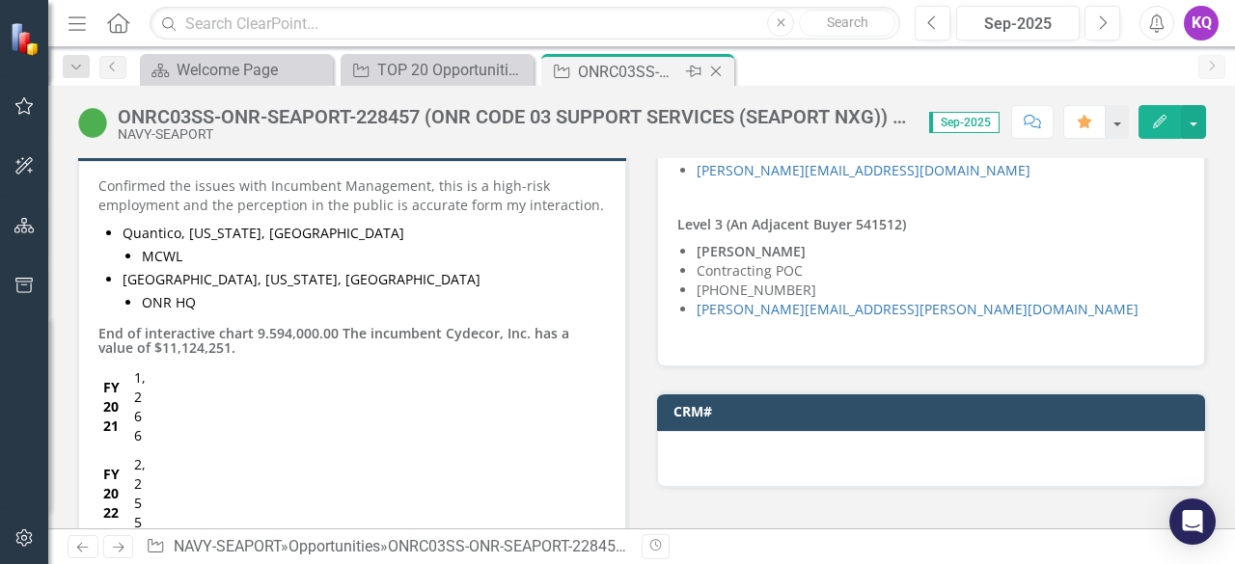
click at [718, 67] on icon "Close" at bounding box center [715, 71] width 19 height 15
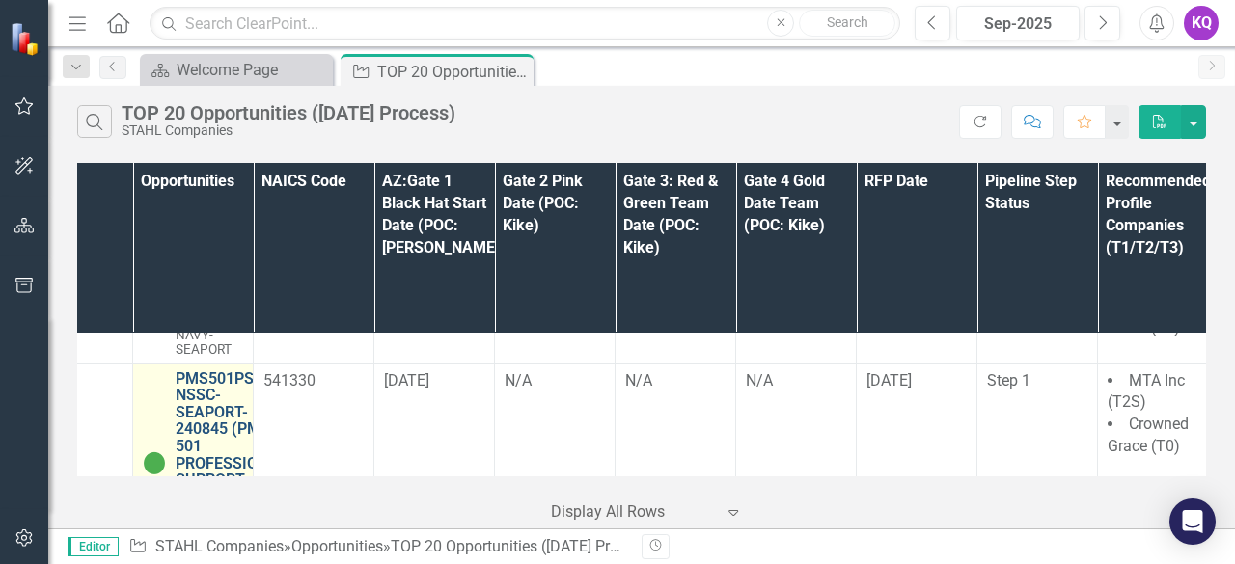
scroll to position [2526, 65]
click at [203, 371] on link "PMS501PSS-NSSC-SEAPORT-240845 (PMS 501 PROFESSIONAL SUPPORT SERVICES (SEAPORT N…" at bounding box center [233, 456] width 112 height 170
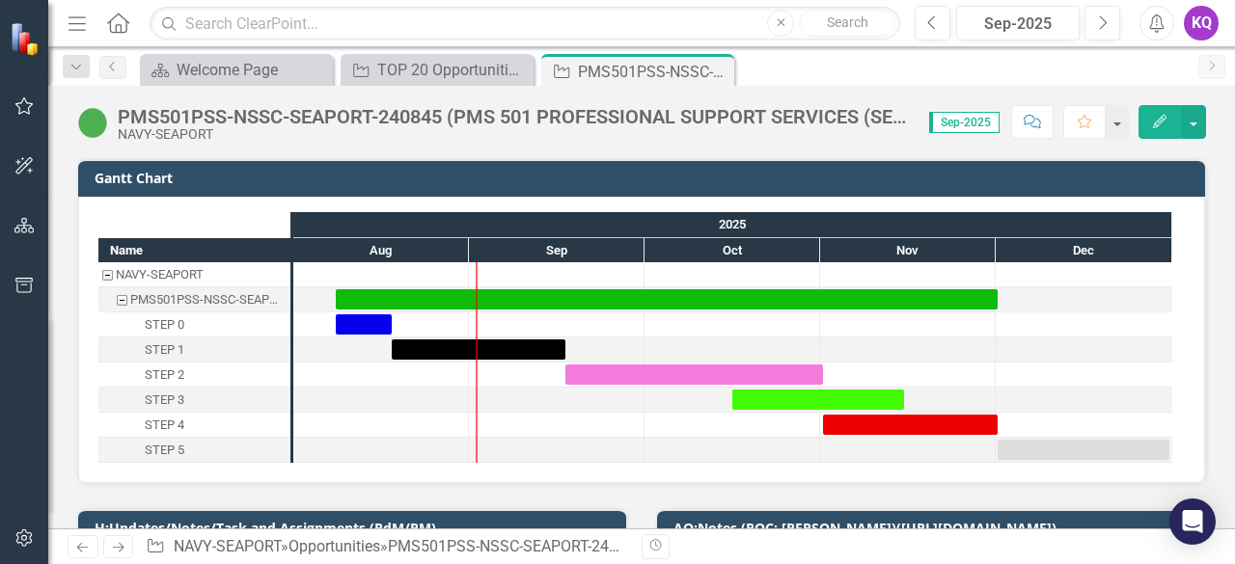
click at [476, 369] on div at bounding box center [477, 362] width 2 height 201
click at [166, 117] on div "PMS501PSS-NSSC-SEAPORT-240845 (PMS 501 PROFESSIONAL SUPPORT SERVICES (SEAPORT N…" at bounding box center [514, 116] width 792 height 21
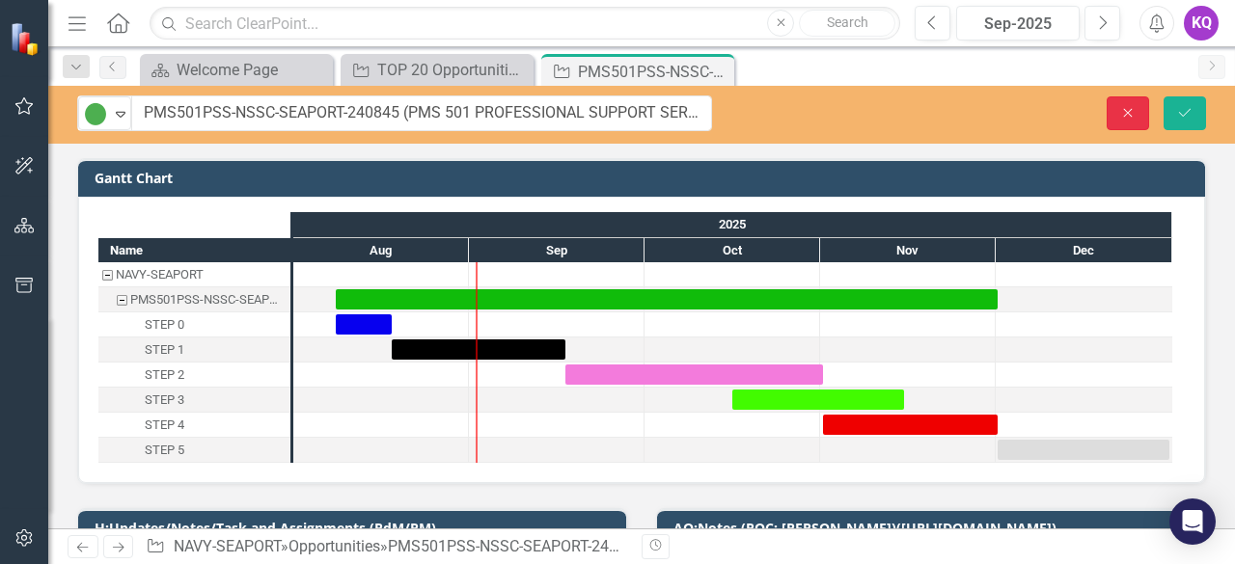
drag, startPoint x: 1119, startPoint y: 108, endPoint x: 797, endPoint y: 206, distance: 337.0
click at [1119, 108] on icon "Close" at bounding box center [1127, 113] width 17 height 14
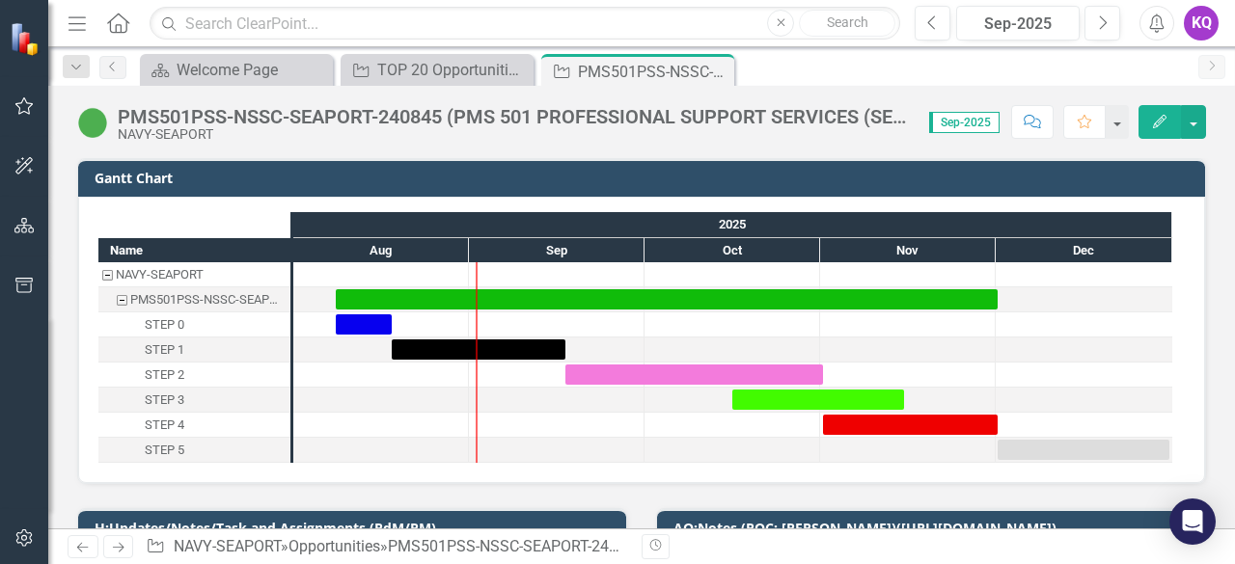
click at [504, 382] on div at bounding box center [557, 375] width 176 height 24
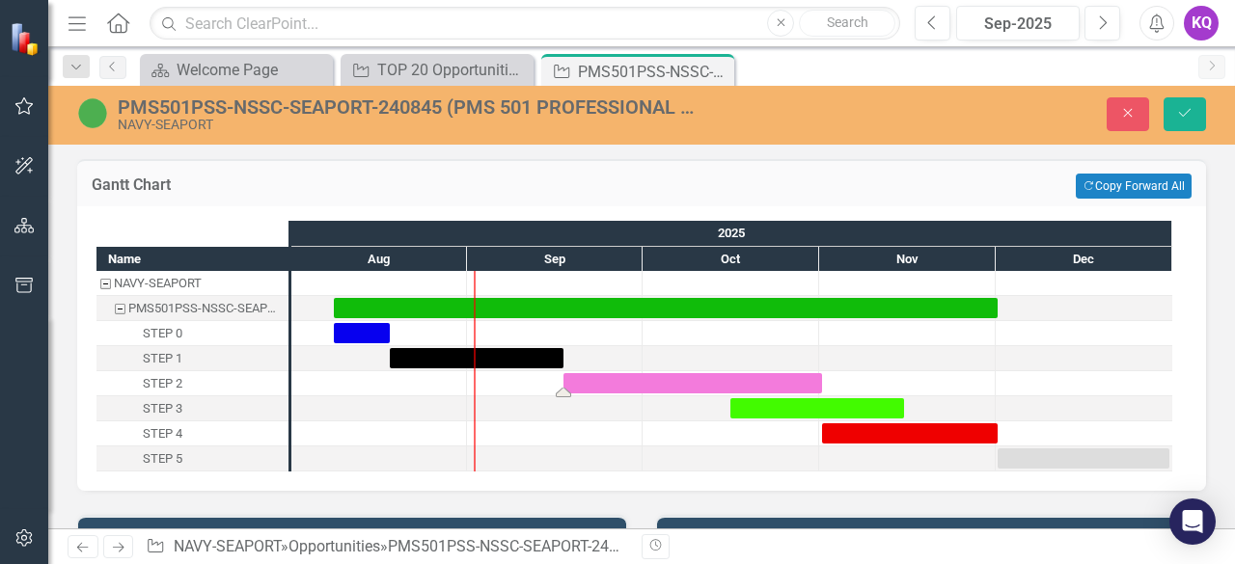
click at [693, 383] on div "Task: Start date: 2025-09-17 End date: 2025-11-01" at bounding box center [692, 383] width 259 height 20
click at [669, 385] on div "Task: Start date: 2025-09-17 End date: 2025-11-01" at bounding box center [692, 383] width 259 height 20
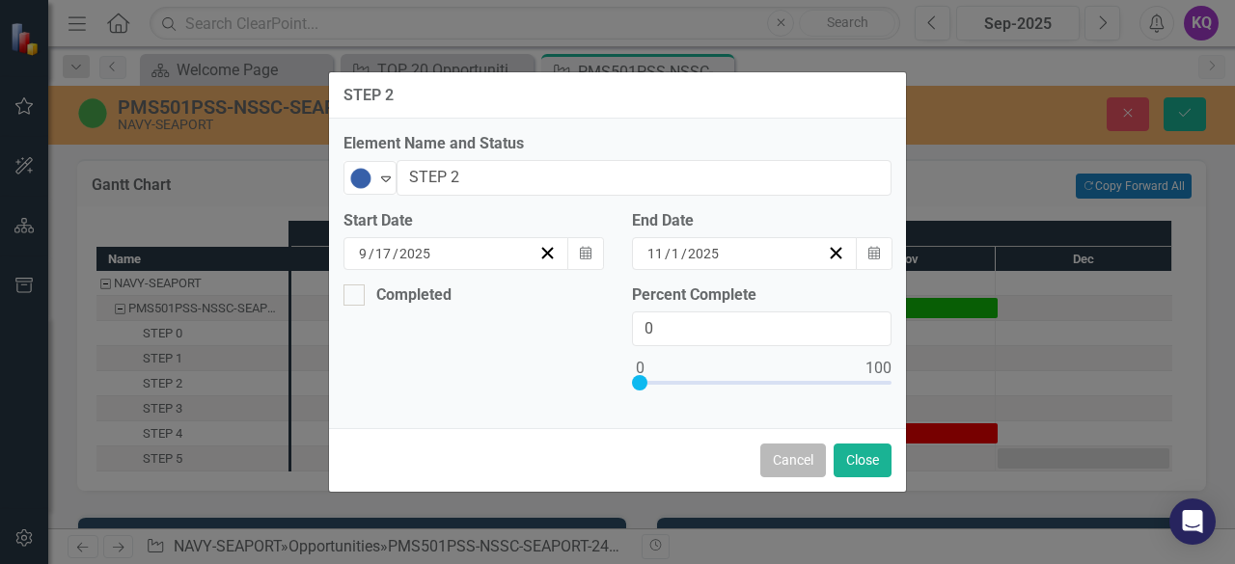
click at [772, 466] on button "Cancel" at bounding box center [793, 461] width 66 height 34
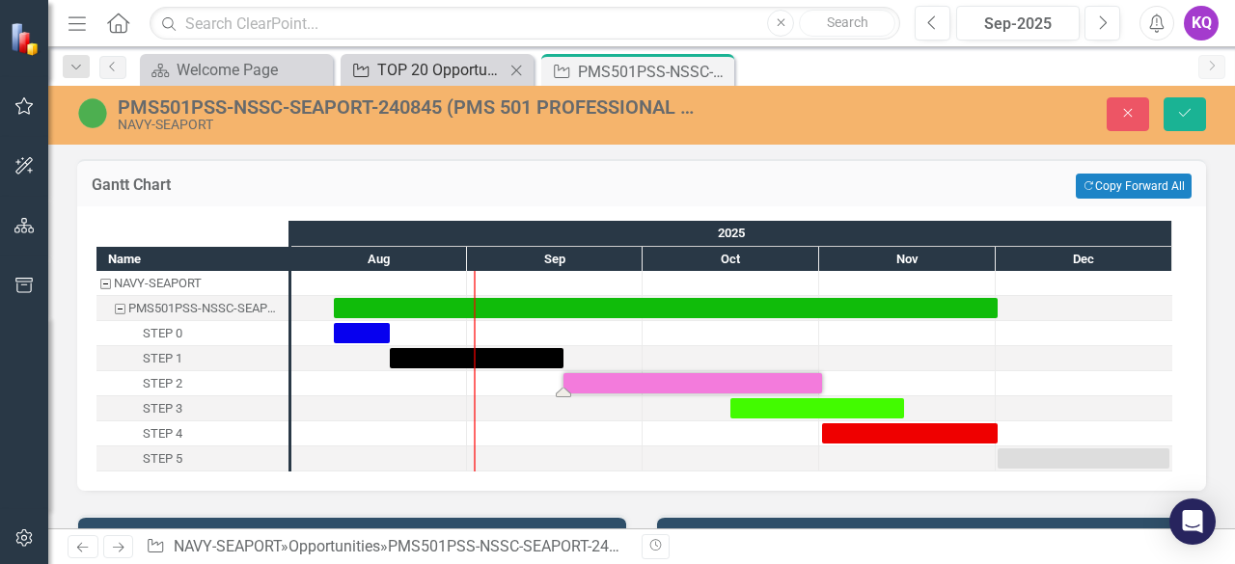
click at [419, 61] on div "TOP 20 Opportunities ([DATE] Process)" at bounding box center [440, 70] width 127 height 24
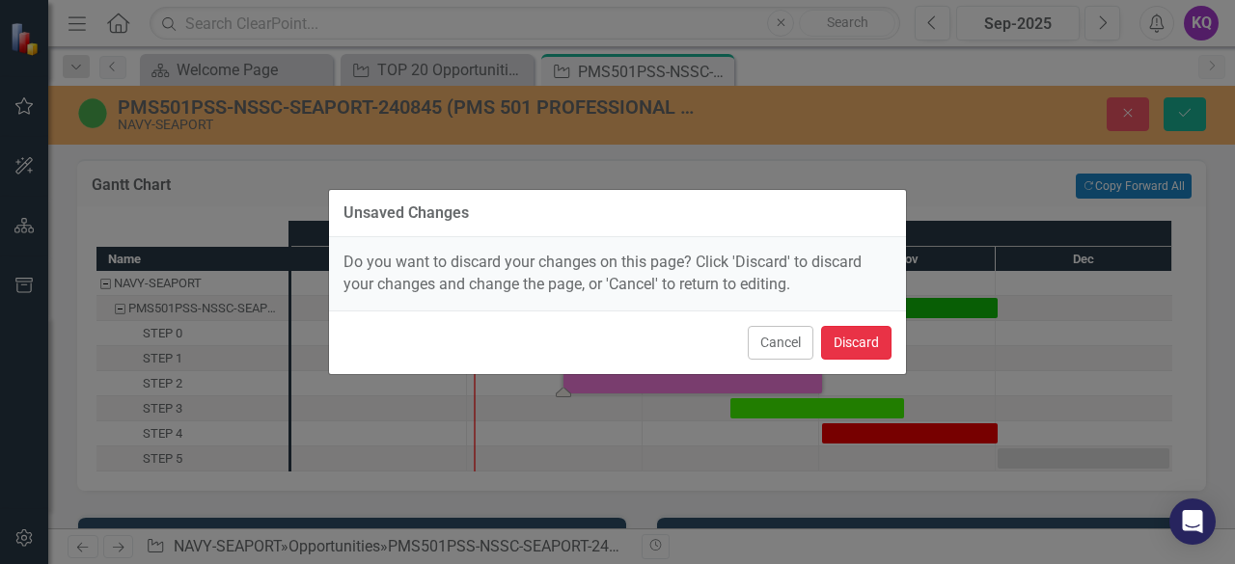
click at [838, 342] on button "Discard" at bounding box center [856, 343] width 70 height 34
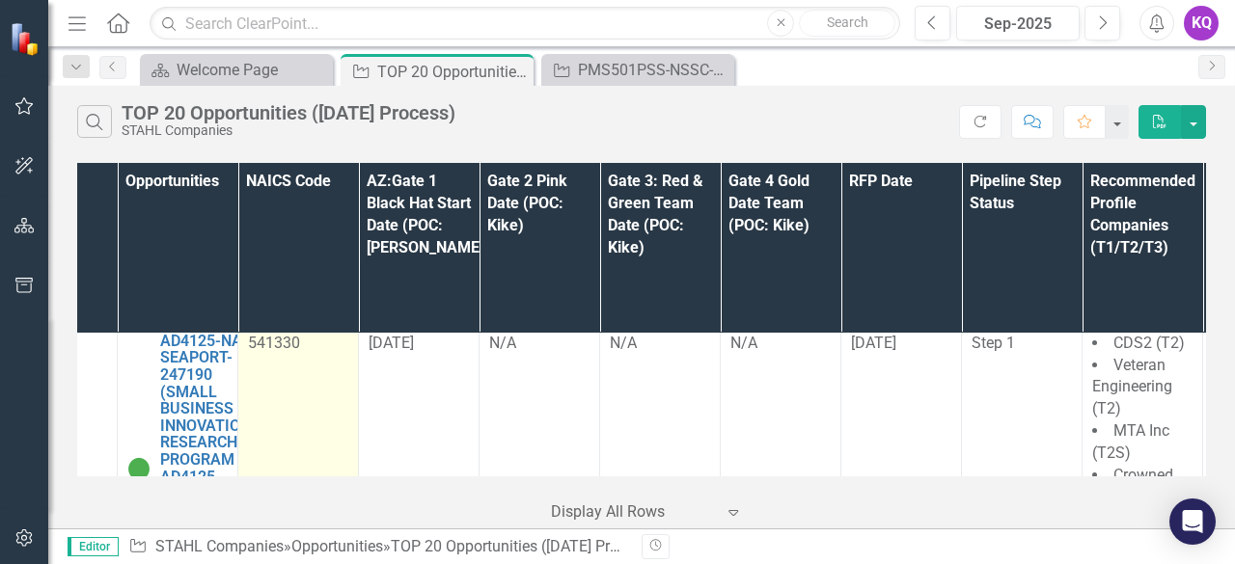
scroll to position [2974, 0]
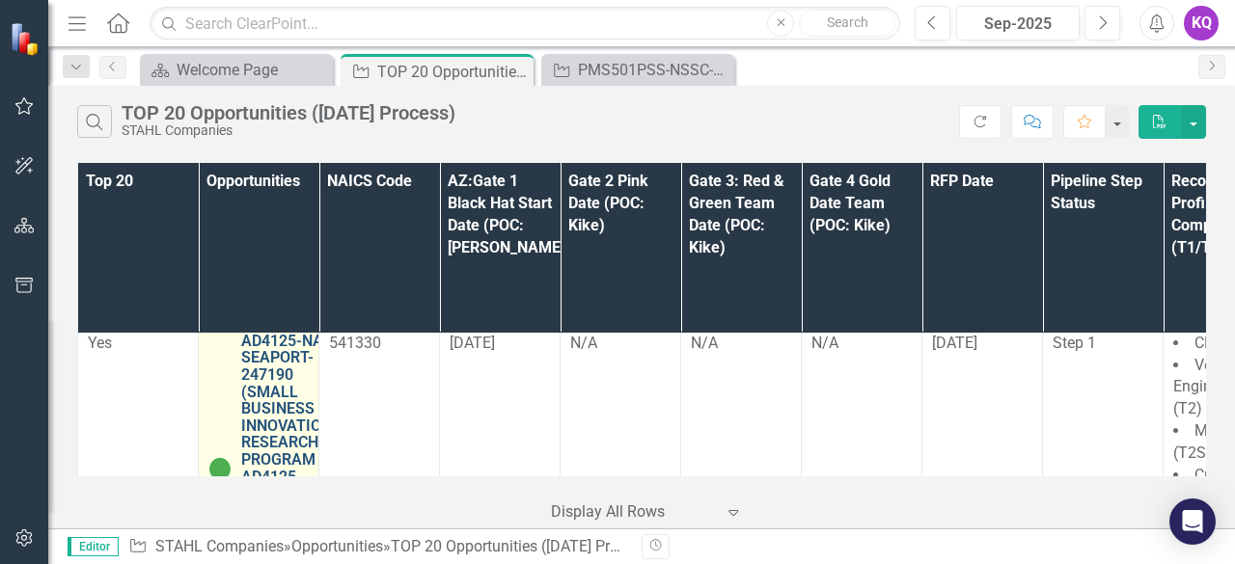
click at [270, 352] on link "AD4125-NASC-SEAPORT-247190 (SMALL BUSINESS INNOVATION RESEARCH PROGRAM AD4125 P…" at bounding box center [294, 460] width 107 height 255
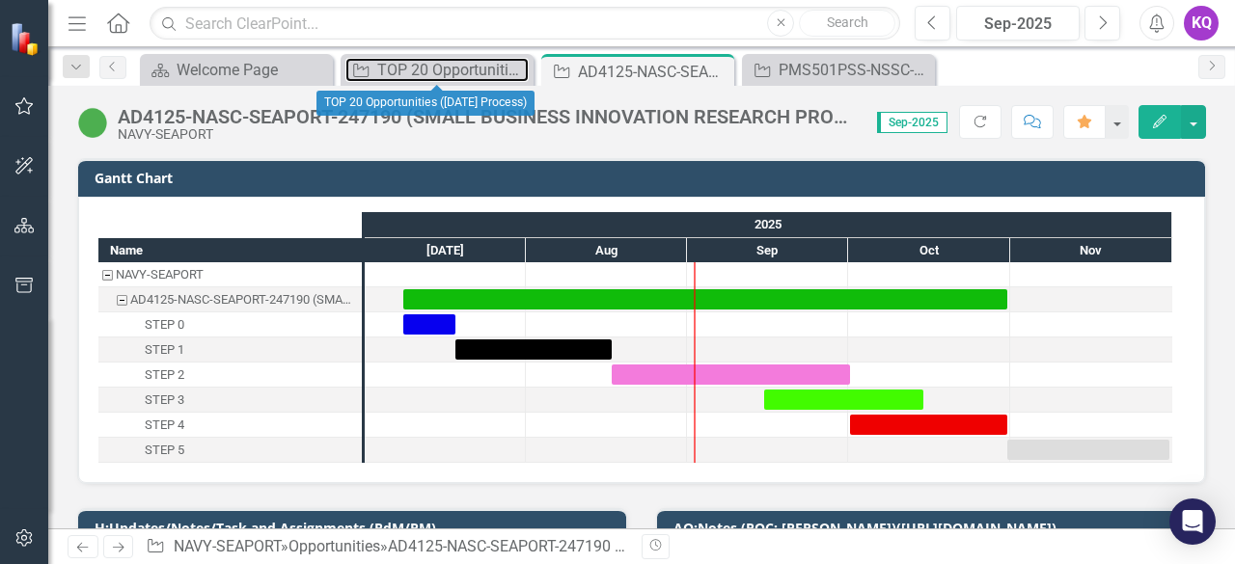
click at [426, 74] on div "TOP 20 Opportunities ([DATE] Process)" at bounding box center [452, 70] width 151 height 24
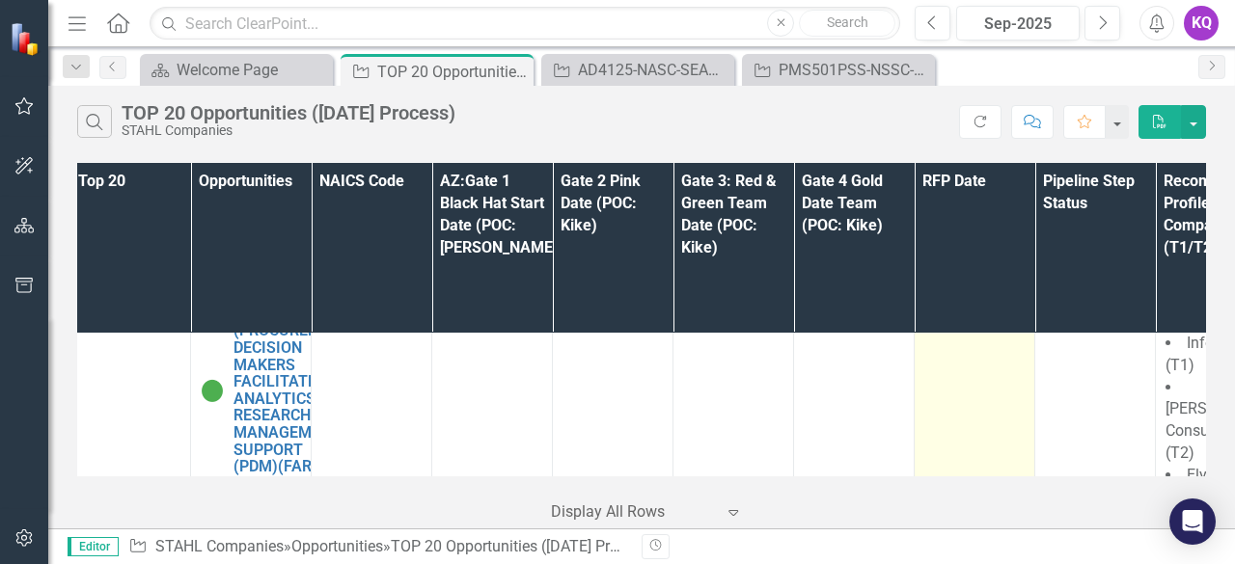
scroll to position [4977, 0]
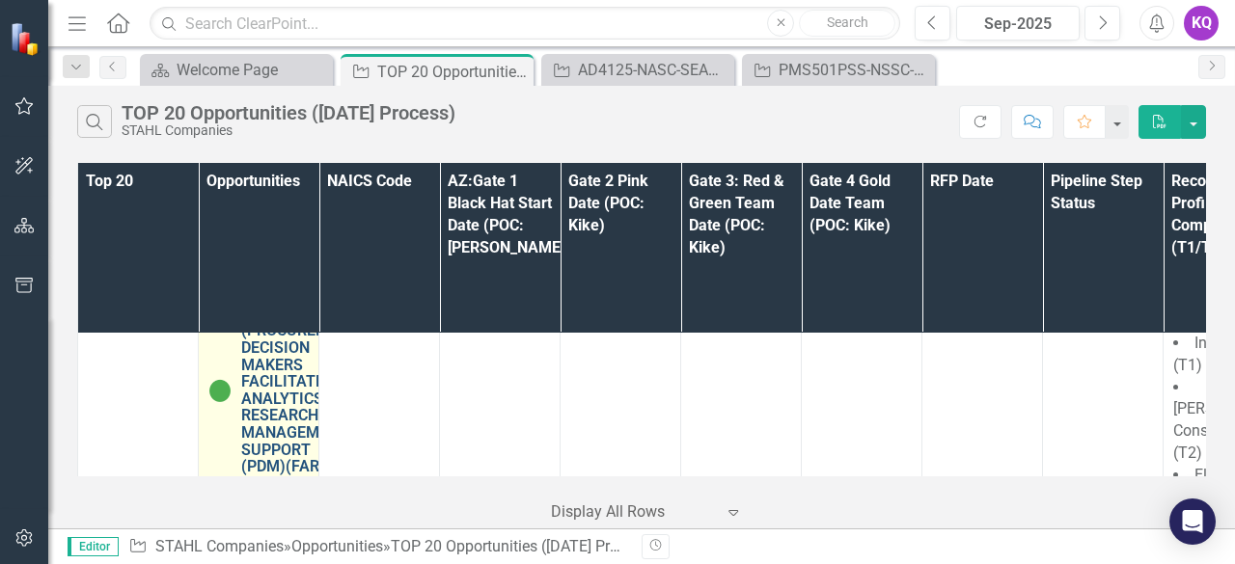
click at [281, 347] on link "PDM-FARM-VA-251207 (PROCUREMENT DECISION MAKERS FACILITATED ANALYTICS RESEARCH …" at bounding box center [299, 381] width 117 height 187
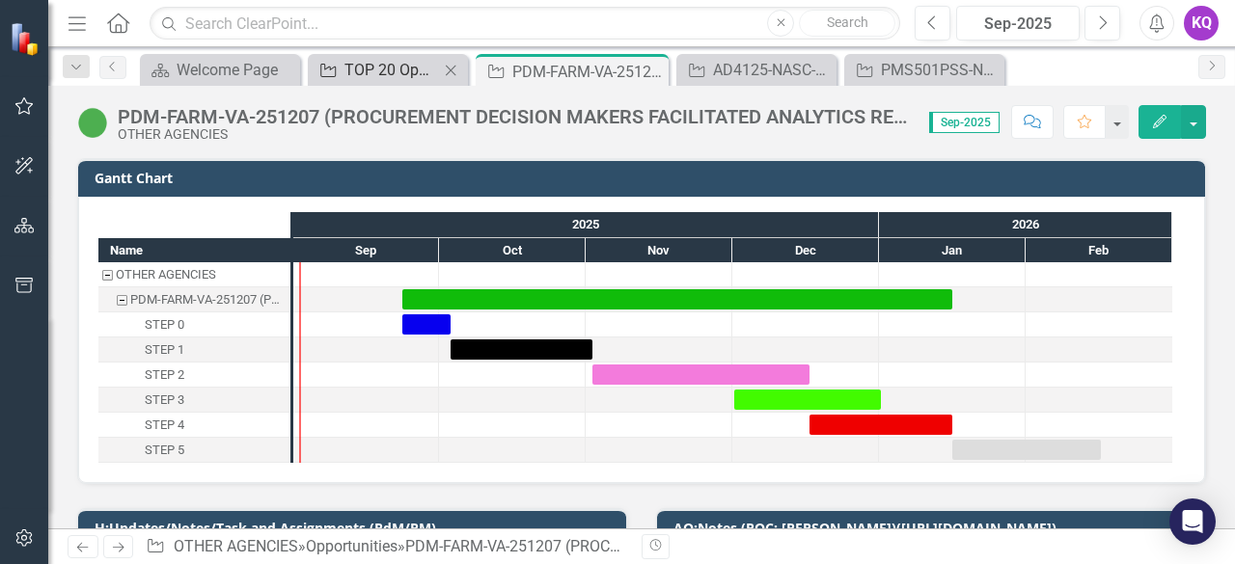
click at [386, 68] on div "TOP 20 Opportunities ([DATE] Process)" at bounding box center [391, 70] width 95 height 24
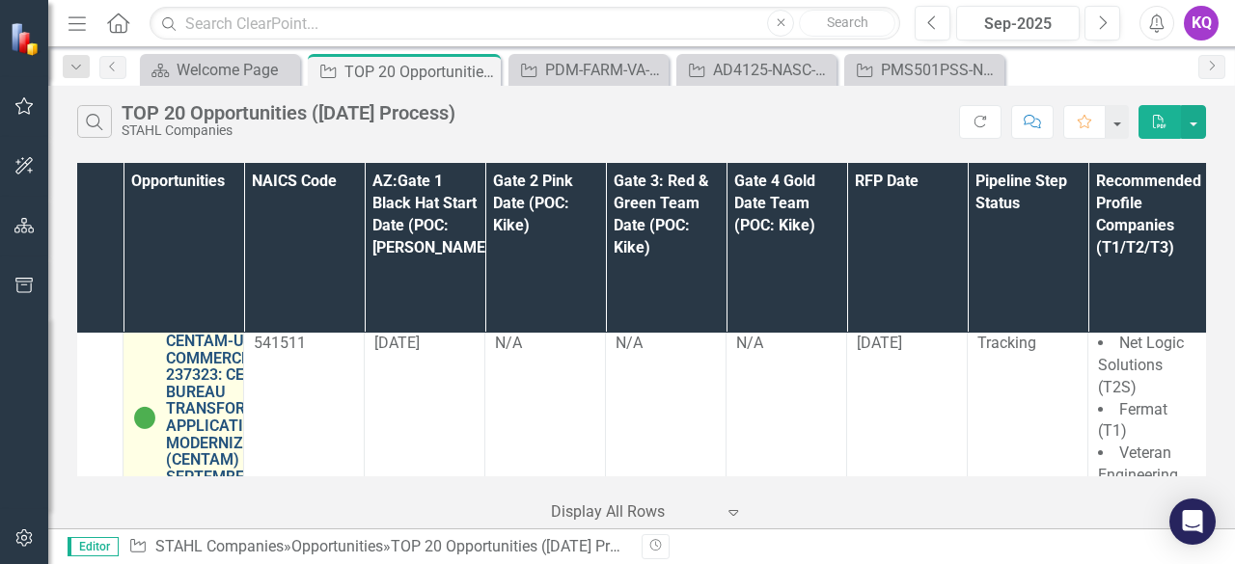
scroll to position [5254, 73]
click at [185, 354] on link "CENTAM-USCB-COMMERCE-237323: CENSUS BUREAU TRANSFORMATION APPLICATION MODERNIZA…" at bounding box center [237, 409] width 138 height 152
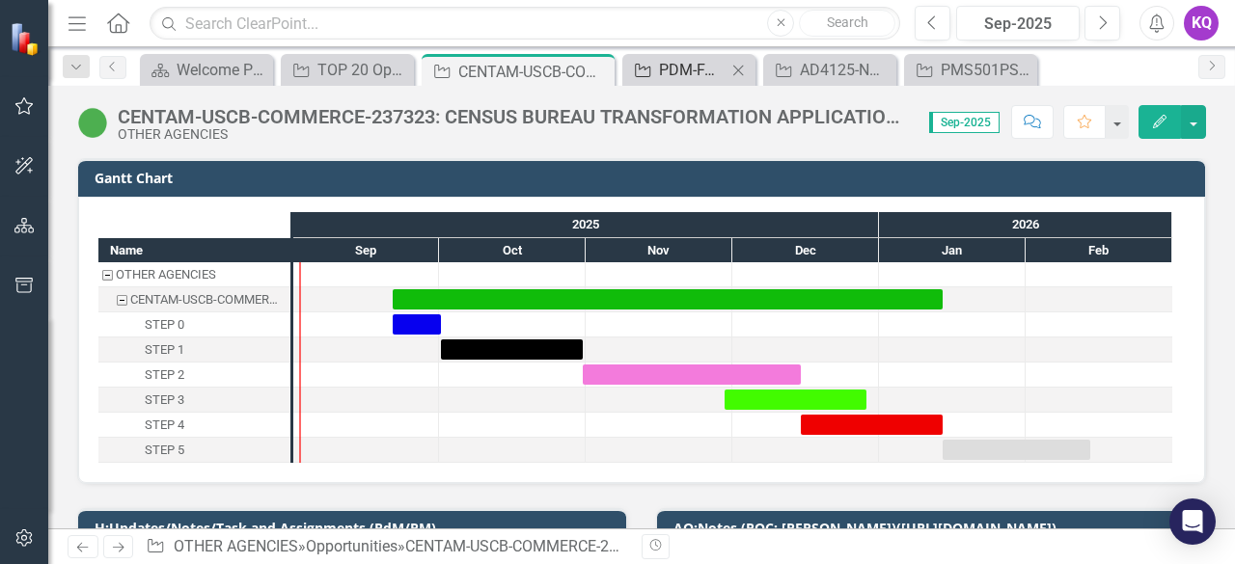
click at [736, 70] on icon "Close" at bounding box center [737, 70] width 19 height 15
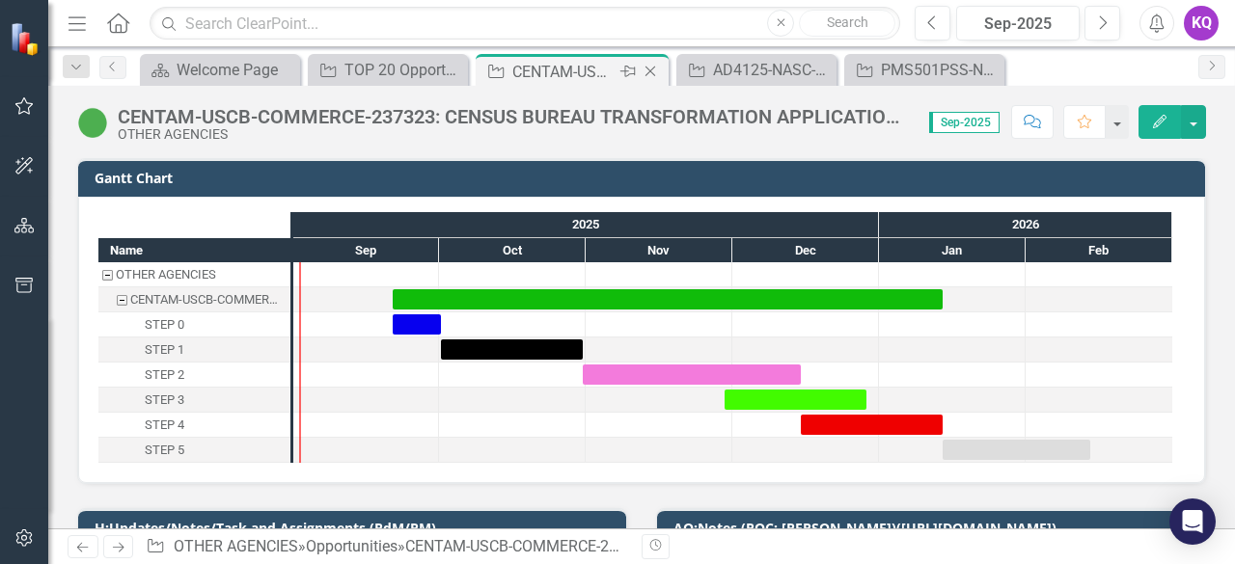
click at [647, 65] on icon "Close" at bounding box center [650, 71] width 19 height 15
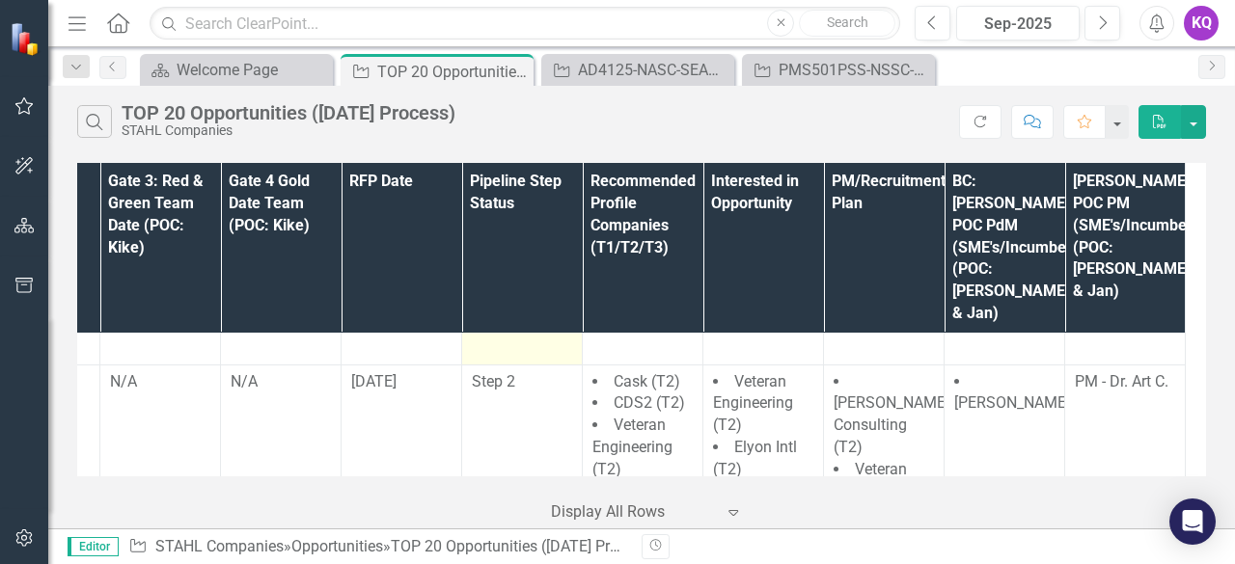
scroll to position [2296, 0]
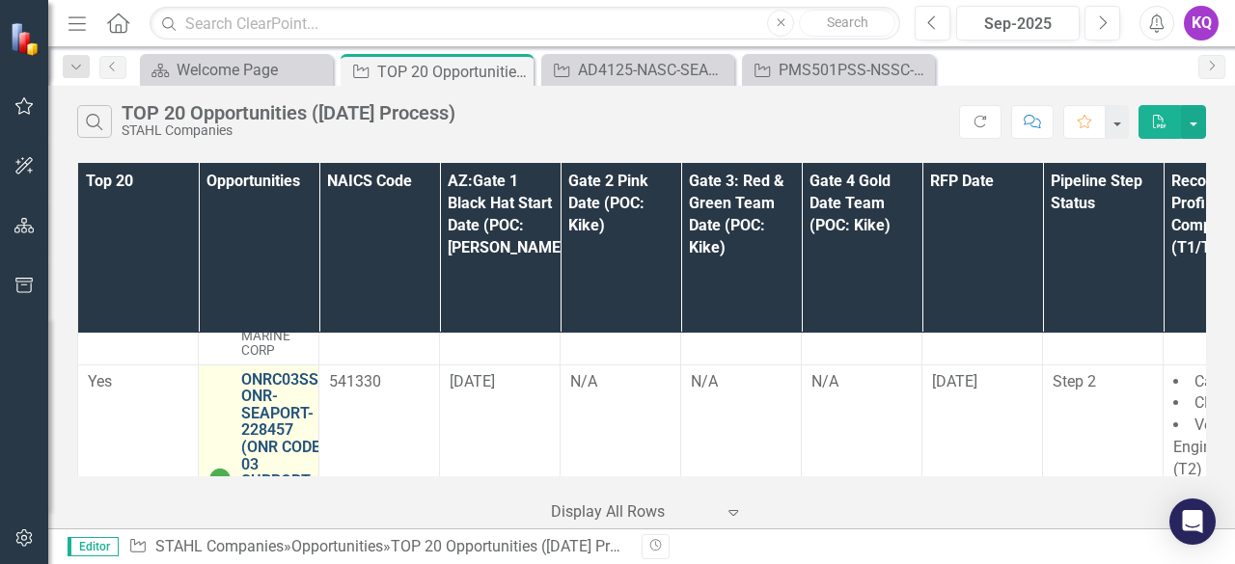
click at [280, 371] on link "ONRC03SS-ONR-SEAPORT-228457 (ONR CODE 03 SUPPORT SERVICES (SEAPORT NXG)) - Janu…" at bounding box center [282, 464] width 83 height 187
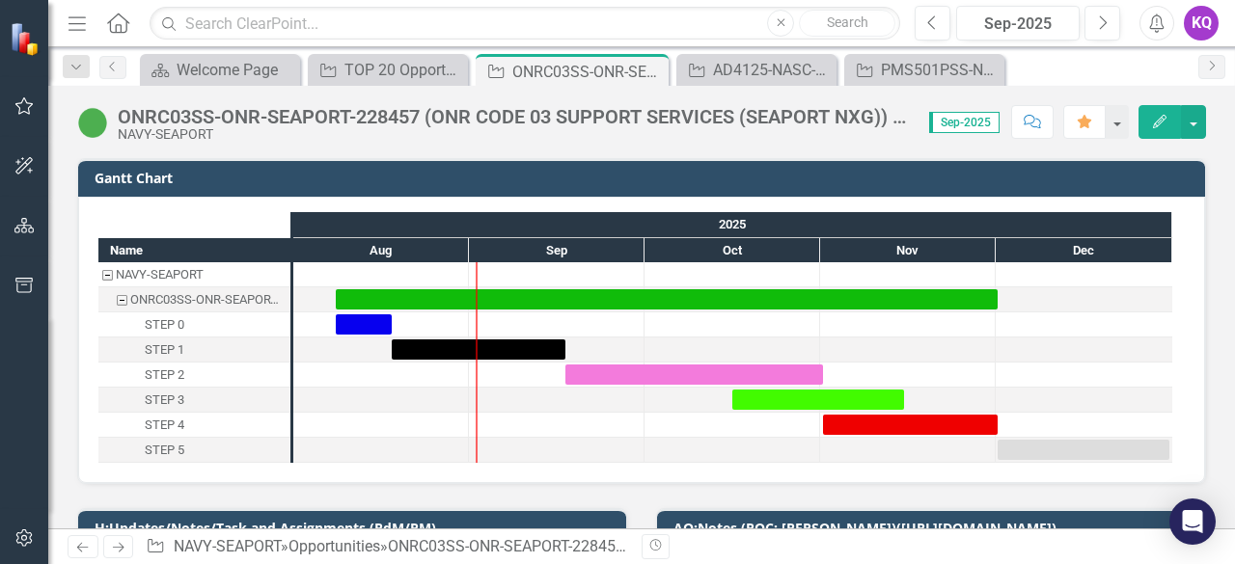
click at [321, 129] on div "NAVY-SEAPORT" at bounding box center [514, 134] width 792 height 14
click at [334, 108] on div "ONRC03SS-ONR-SEAPORT-228457 (ONR CODE 03 SUPPORT SERVICES (SEAPORT NXG)) - Janu…" at bounding box center [514, 116] width 792 height 21
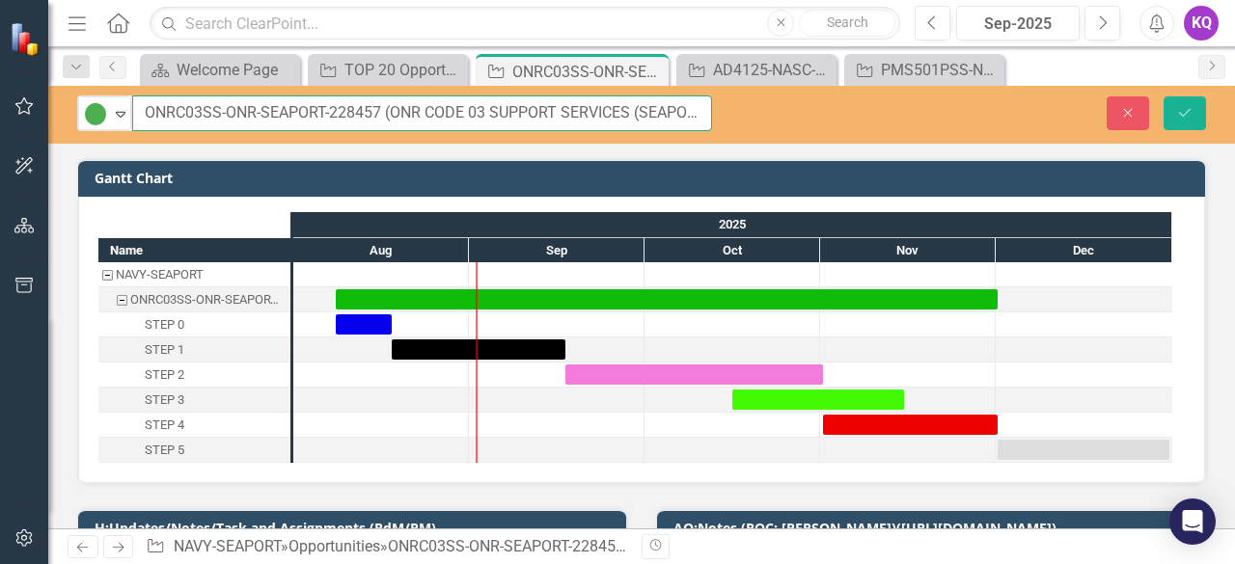
drag, startPoint x: 144, startPoint y: 112, endPoint x: 356, endPoint y: 123, distance: 212.5
click at [356, 123] on input "ONRC03SS-ONR-SEAPORT-228457 (ONR CODE 03 SUPPORT SERVICES (SEAPORT NXG)) - Janu…" at bounding box center [422, 114] width 580 height 36
click at [314, 119] on input "ONRC03SS-ONR-SEAPORT-228457 (ONR CODE 03 SUPPORT SERVICES (SEAPORT NXG)) - Janu…" at bounding box center [422, 114] width 580 height 36
drag, startPoint x: 334, startPoint y: 108, endPoint x: 371, endPoint y: 109, distance: 36.7
click at [371, 109] on input "ONRC03SS-ONR-SEAPORT-228457 (ONR CODE 03 SUPPORT SERVICES (SEAPORT NXG)) - Janu…" at bounding box center [422, 114] width 580 height 36
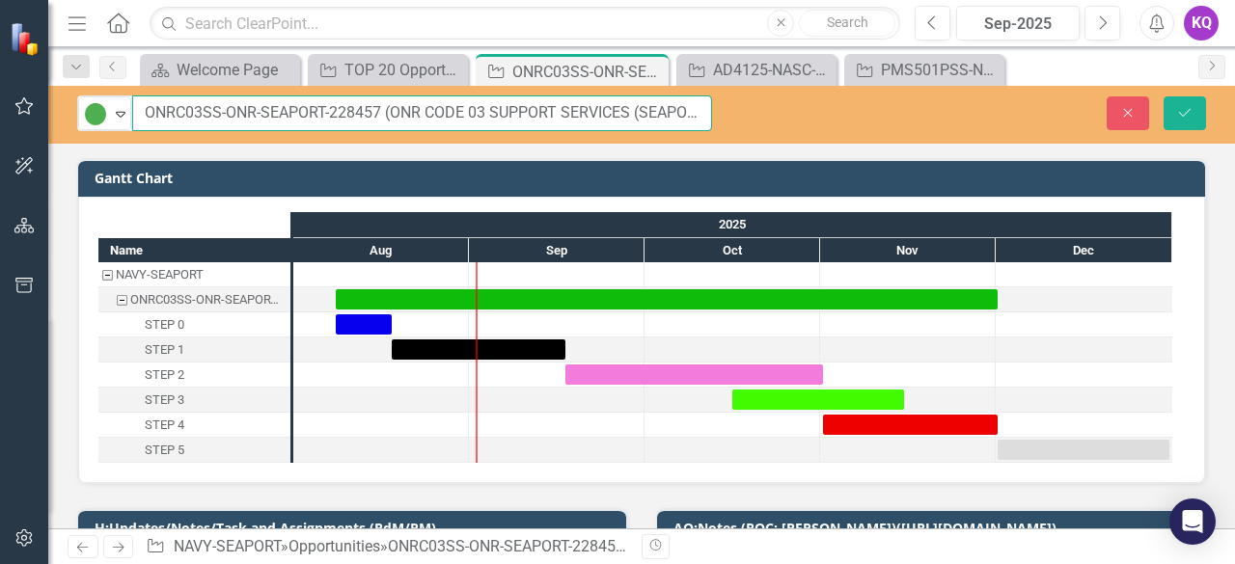
drag, startPoint x: 327, startPoint y: 111, endPoint x: 381, endPoint y: 112, distance: 54.0
click at [381, 112] on input "ONRC03SS-ONR-SEAPORT-228457 (ONR CODE 03 SUPPORT SERVICES (SEAPORT NXG)) - Janu…" at bounding box center [422, 114] width 580 height 36
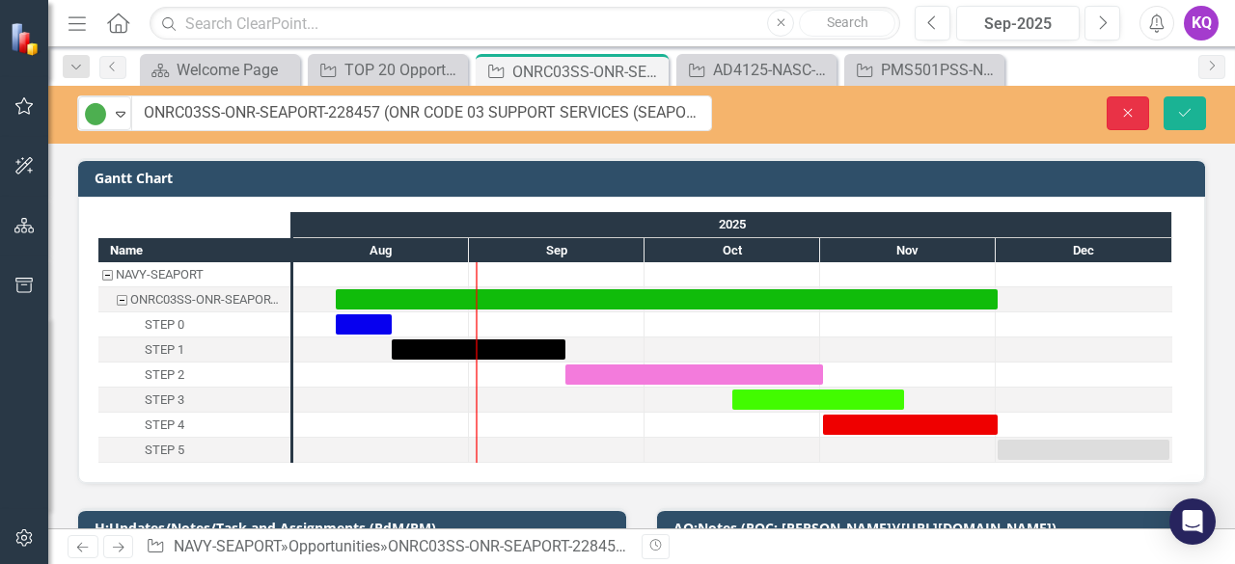
click at [1142, 109] on button "Close" at bounding box center [1128, 113] width 42 height 34
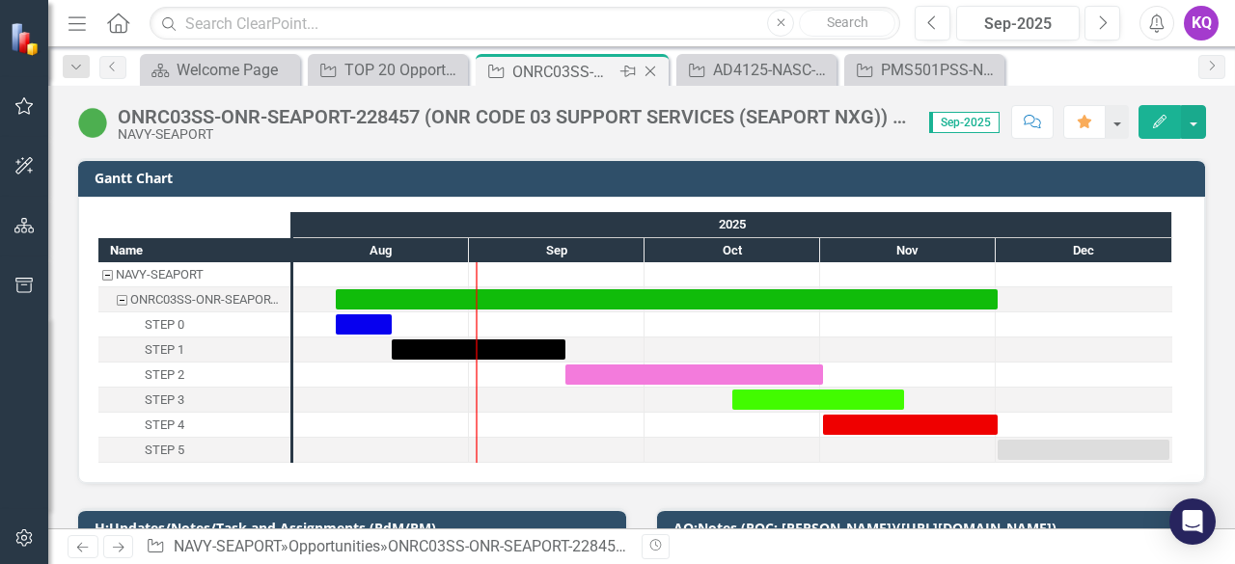
click at [646, 77] on icon "Close" at bounding box center [650, 71] width 19 height 15
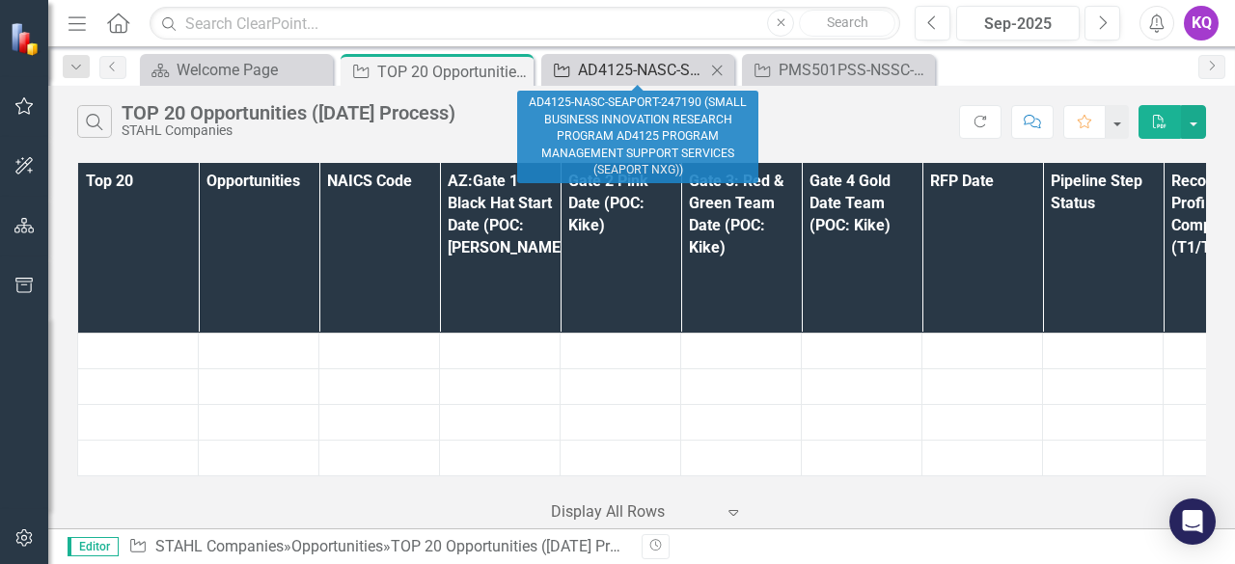
click at [613, 63] on div "AD4125-NASC-SEAPORT-247190 (SMALL BUSINESS INNOVATION RESEARCH PROGRAM AD4125 P…" at bounding box center [641, 70] width 127 height 24
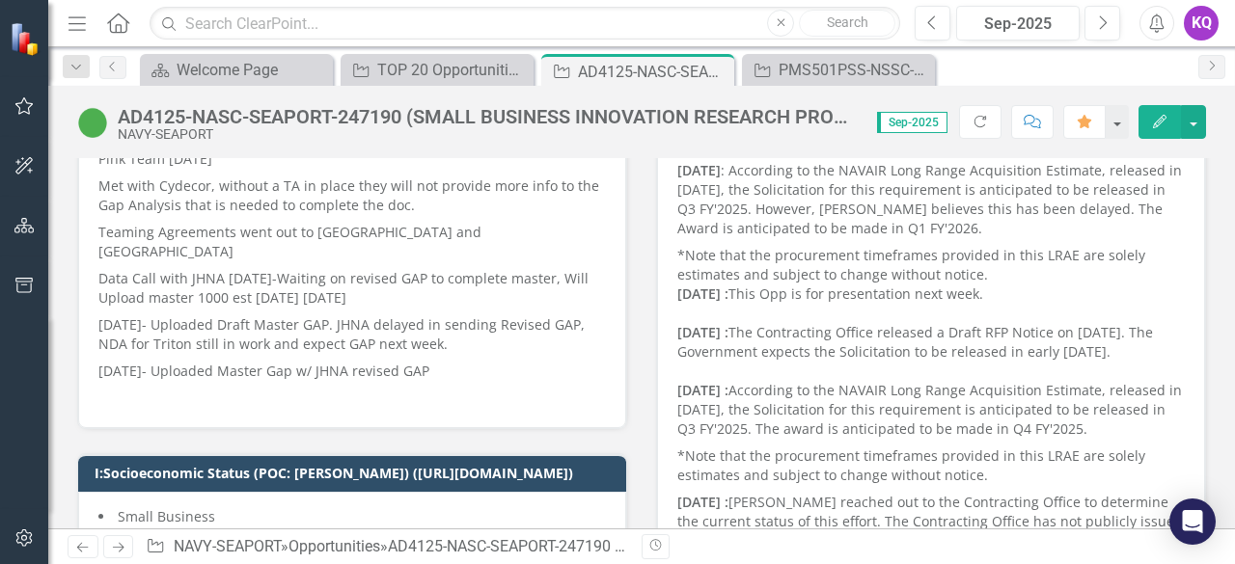
scroll to position [257, 0]
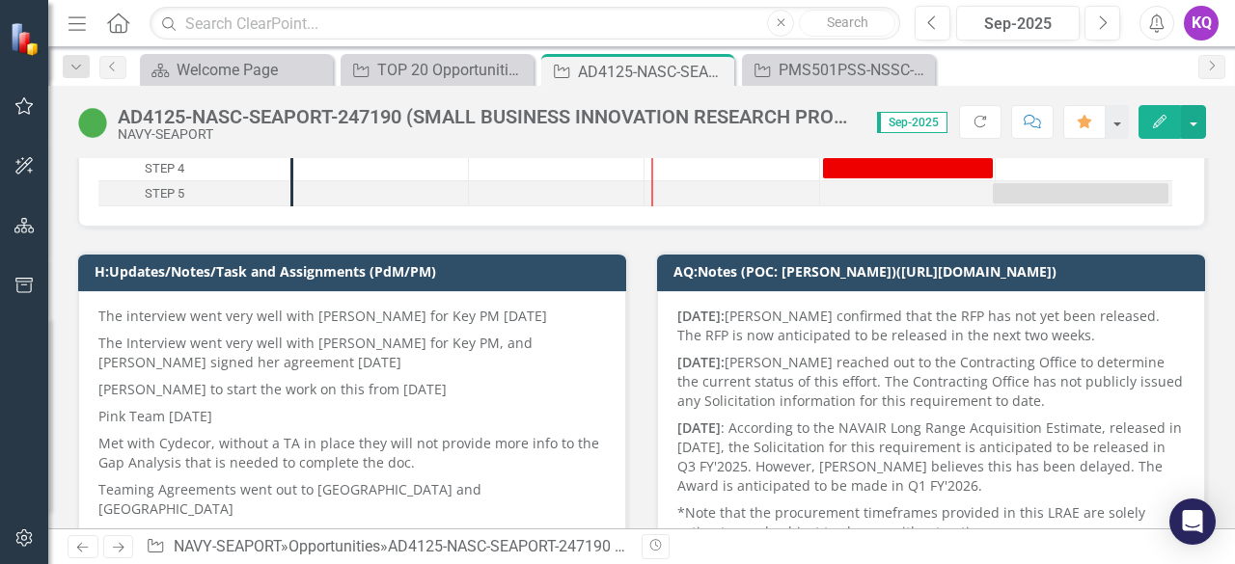
click at [291, 403] on p "Pink Team [DATE]" at bounding box center [352, 416] width 508 height 27
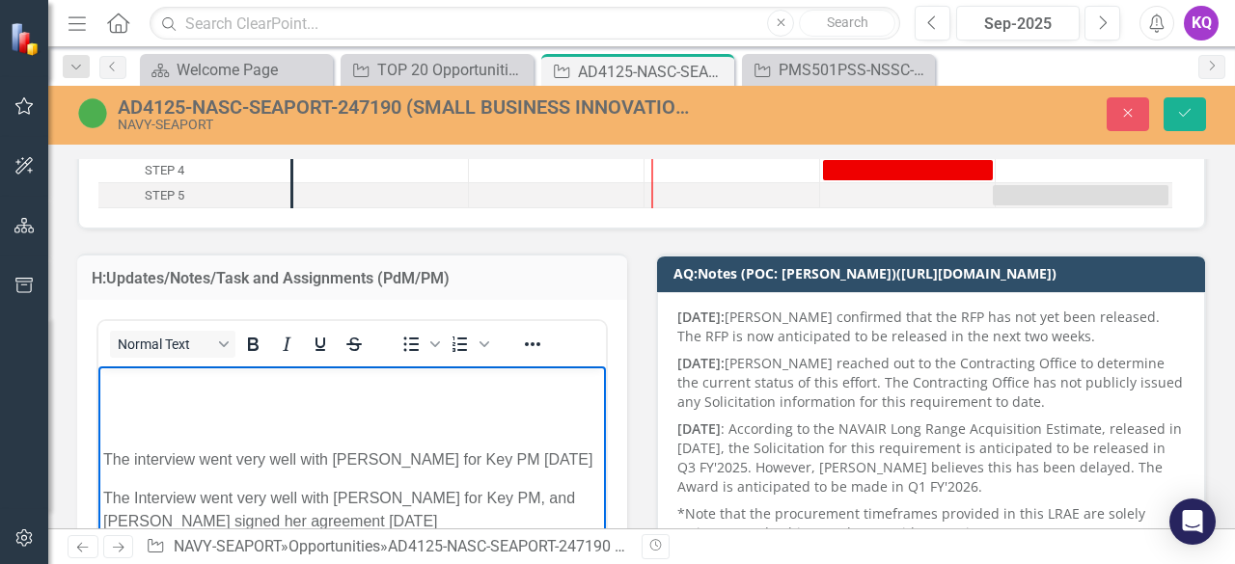
click at [118, 384] on p "Rich Text Area. Press ALT-0 for help." at bounding box center [352, 382] width 498 height 23
click at [252, 353] on icon "Bold" at bounding box center [252, 344] width 23 height 23
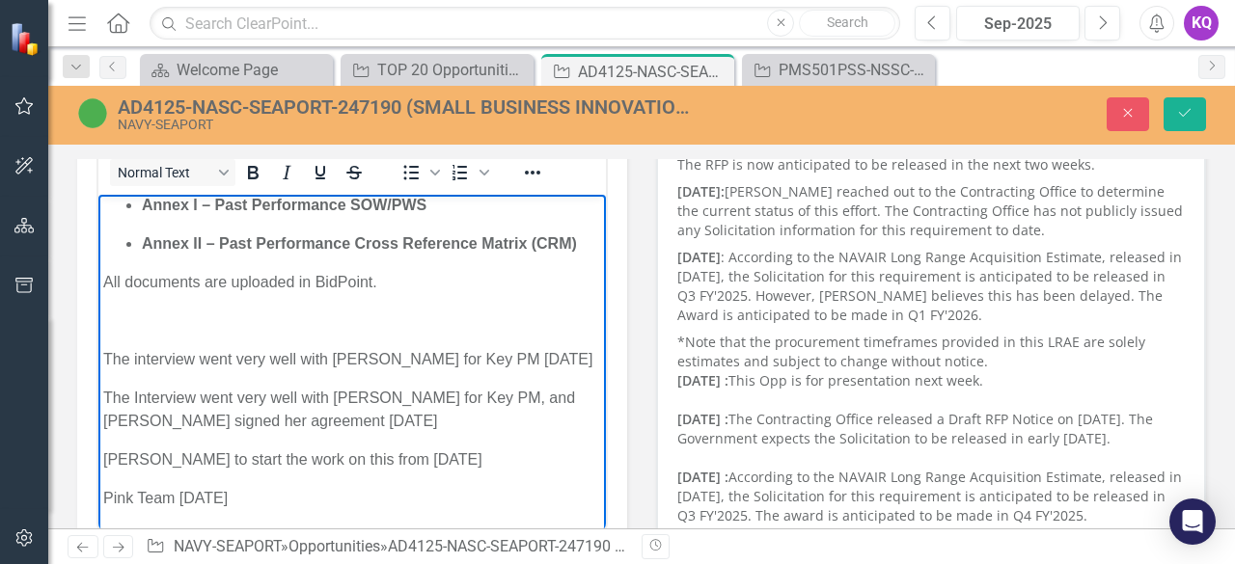
scroll to position [3, 0]
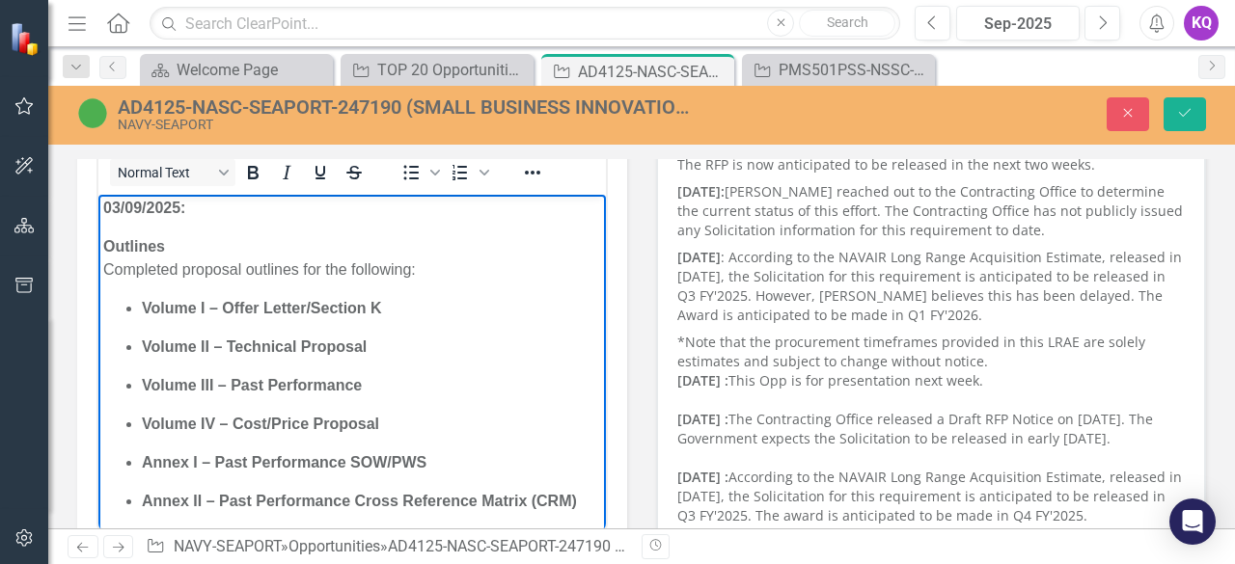
click at [204, 216] on p "﻿[DATE]:" at bounding box center [352, 208] width 498 height 23
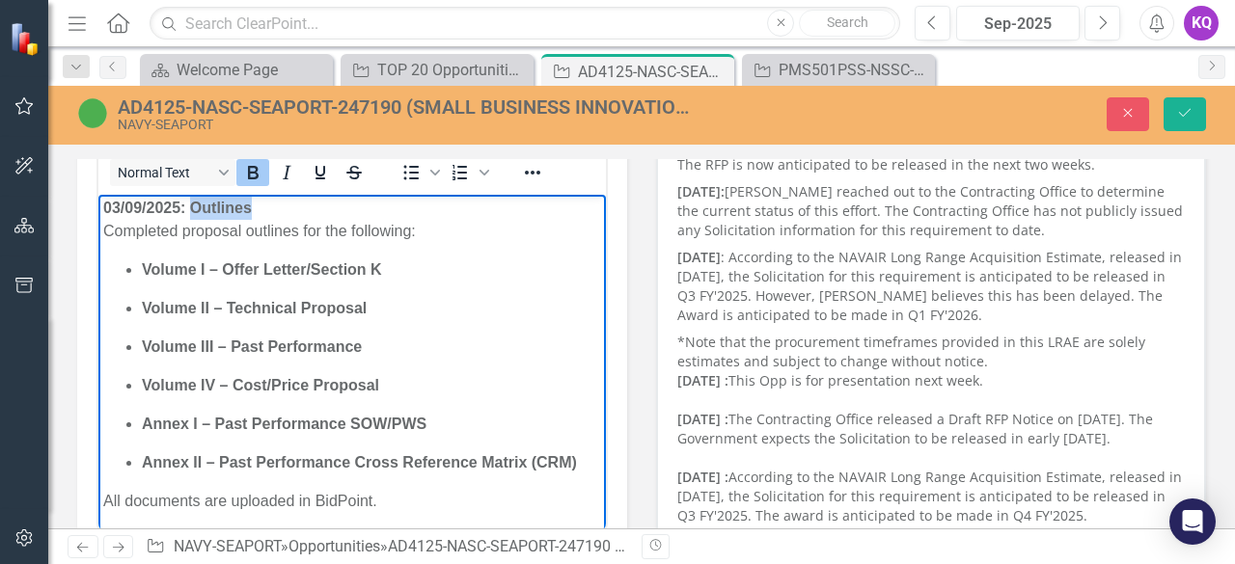
drag, startPoint x: 251, startPoint y: 208, endPoint x: 191, endPoint y: 212, distance: 59.9
click at [191, 212] on strong "Outlines" at bounding box center [221, 208] width 62 height 16
click at [284, 179] on icon "Italic" at bounding box center [286, 172] width 23 height 23
click at [313, 169] on icon "Underline" at bounding box center [320, 172] width 23 height 23
click at [105, 211] on strong "﻿[DATE]:" at bounding box center [146, 208] width 87 height 16
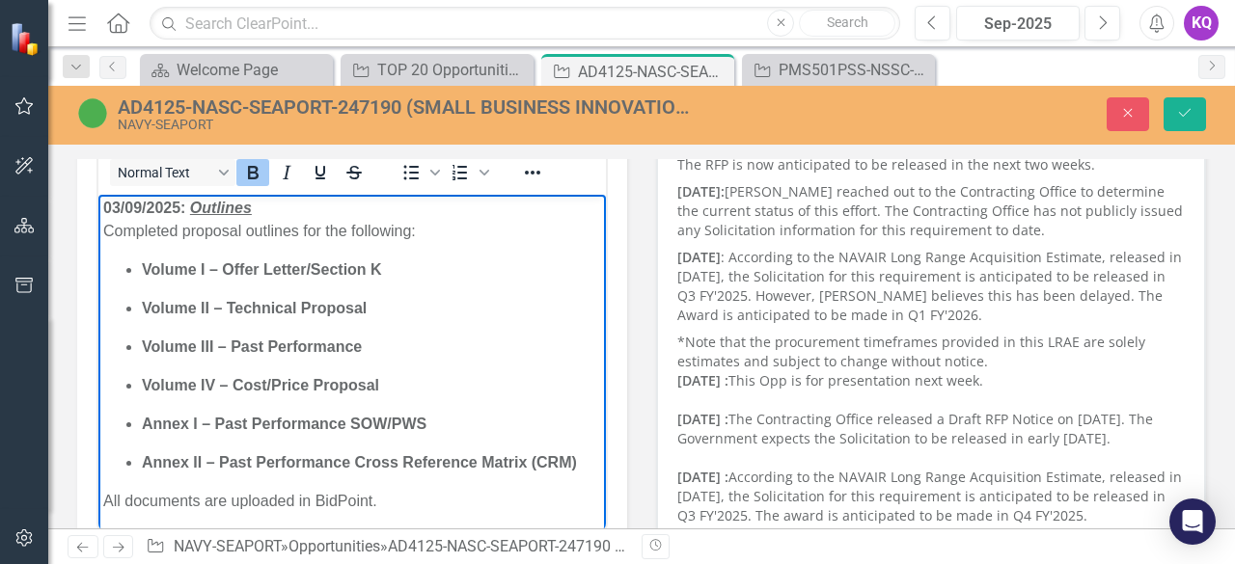
scroll to position [80, 0]
click at [108, 208] on strong "﻿[DATE]:" at bounding box center [146, 208] width 87 height 16
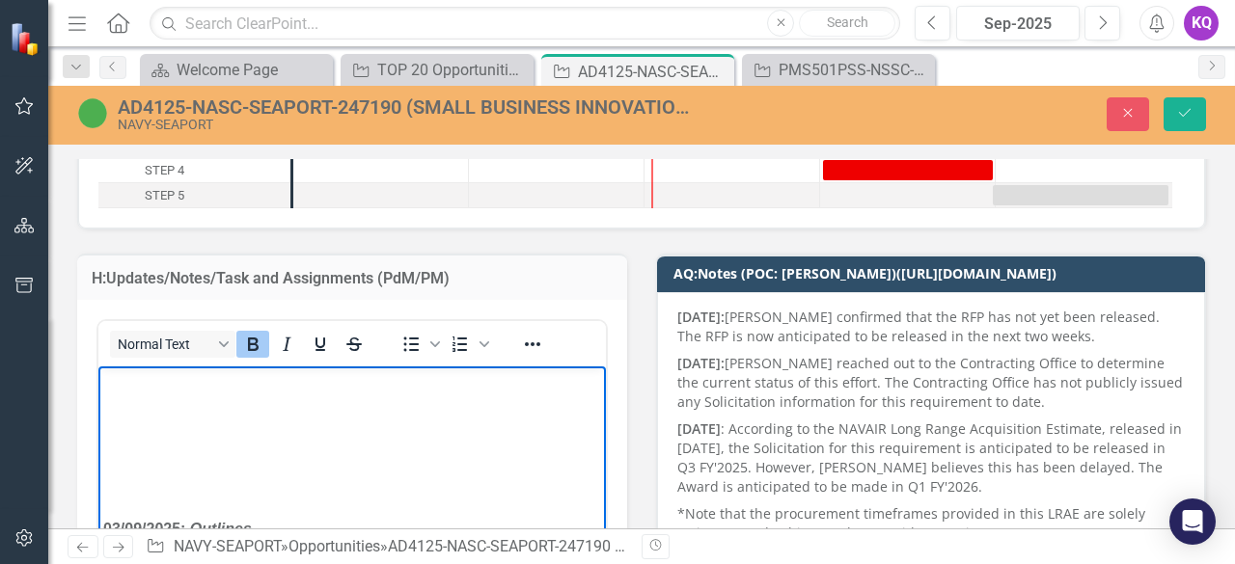
scroll to position [0, 0]
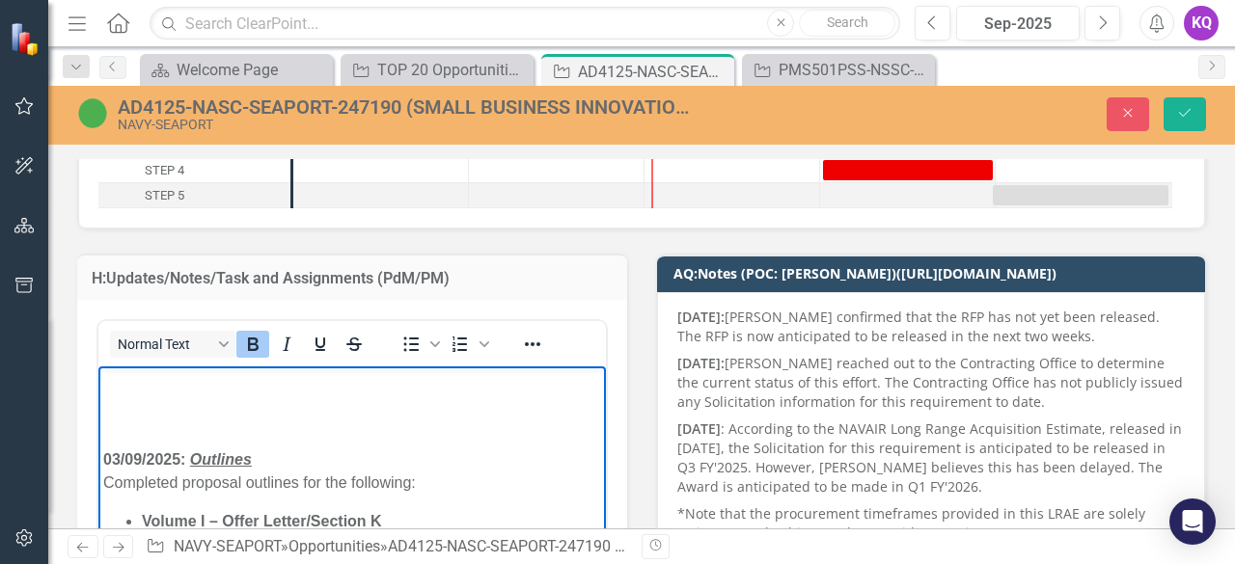
click at [126, 384] on p "Rich Text Area. Press ALT-0 for help." at bounding box center [352, 382] width 498 height 23
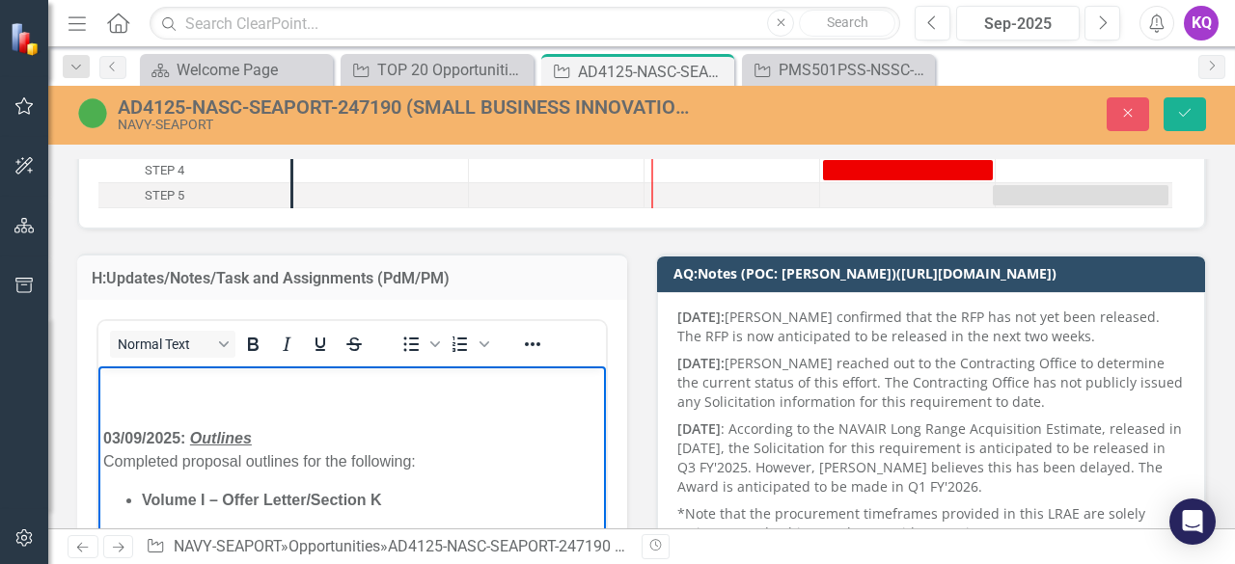
scroll to position [163, 0]
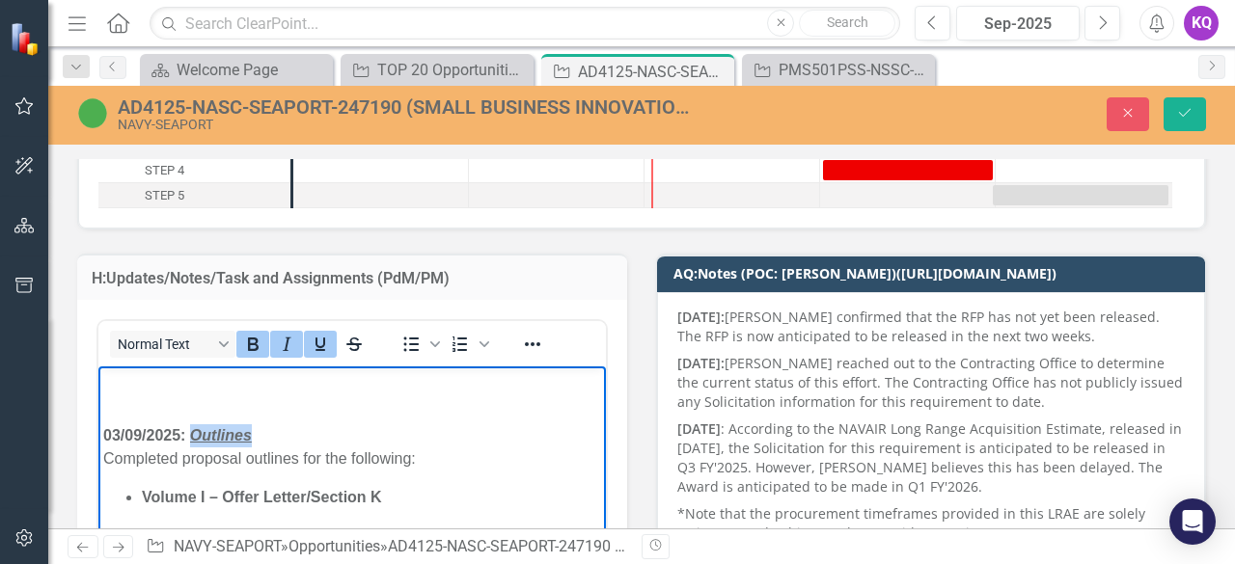
drag, startPoint x: 205, startPoint y: 443, endPoint x: 189, endPoint y: 436, distance: 16.9
click at [189, 436] on p "﻿[DATE]: Outlines Completed proposal outlines for the following:" at bounding box center [352, 448] width 498 height 46
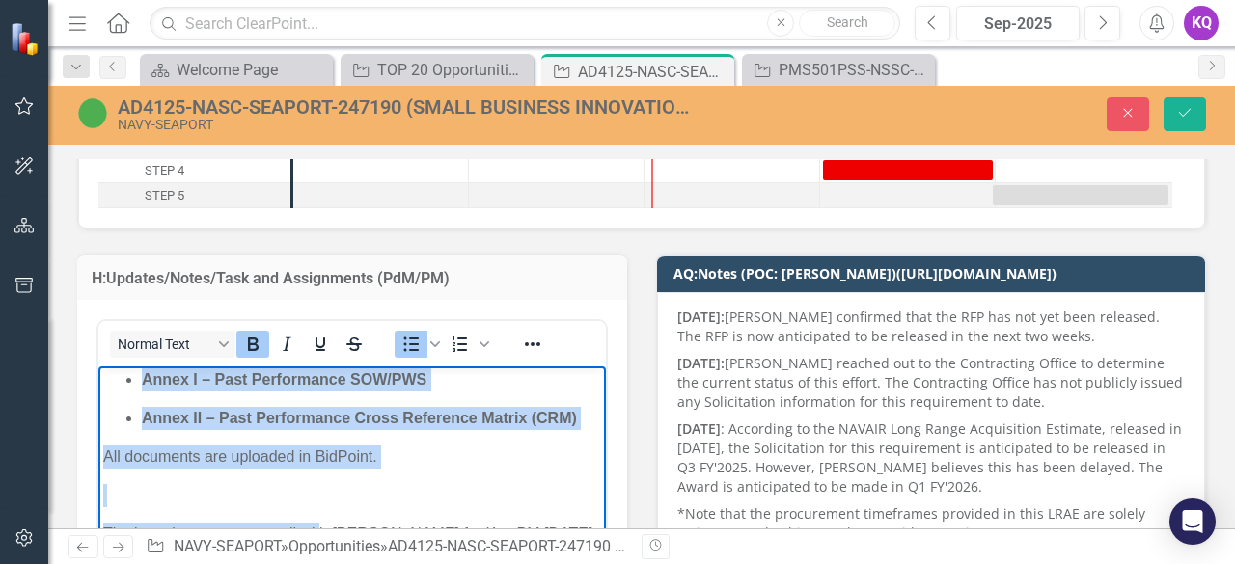
scroll to position [421, 0]
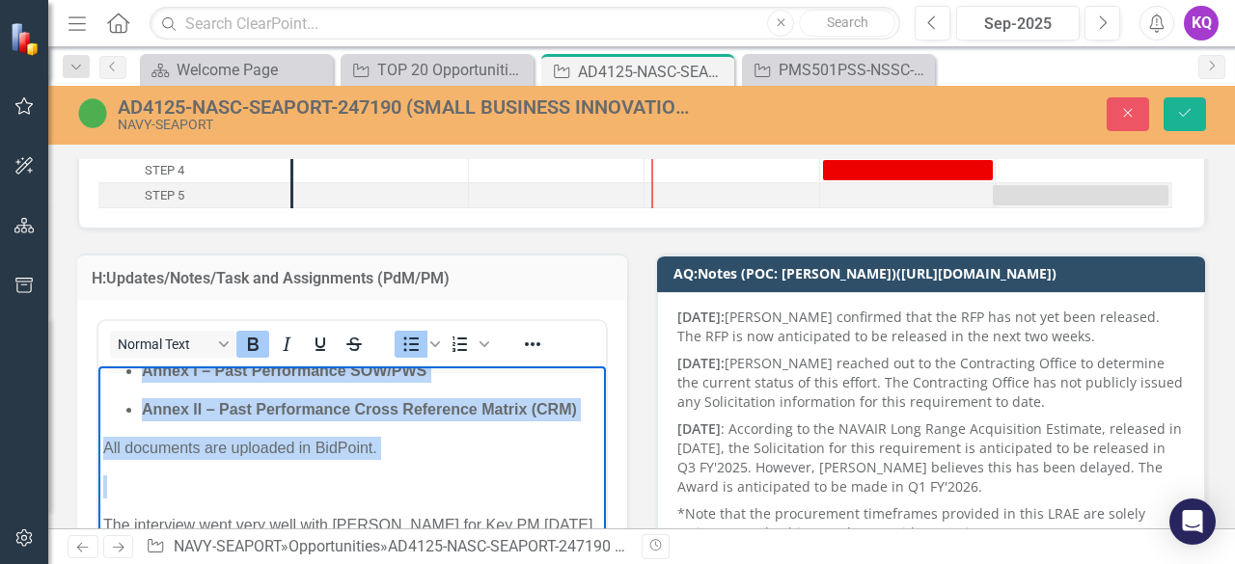
drag, startPoint x: 276, startPoint y: 498, endPoint x: 436, endPoint y: 457, distance: 165.2
click at [538, 411] on ul "Volume I – Offer Letter/Section K Volume II – Technical Proposal Volume III – P…" at bounding box center [352, 314] width 498 height 216
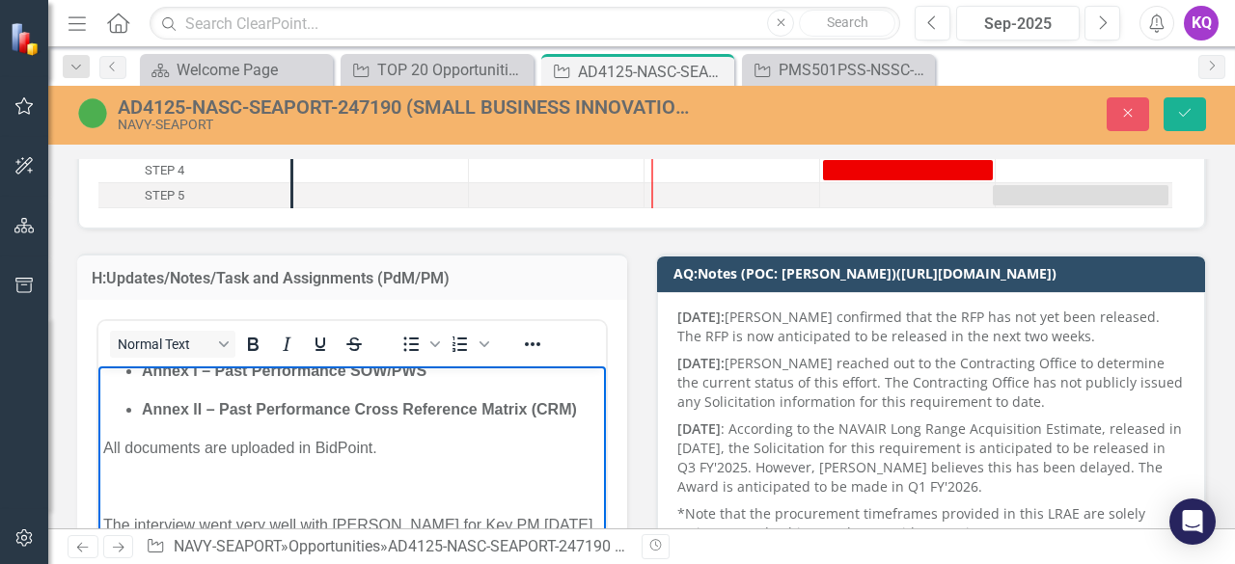
click at [436, 457] on p "All documents are uploaded in BidPoint." at bounding box center [352, 448] width 498 height 23
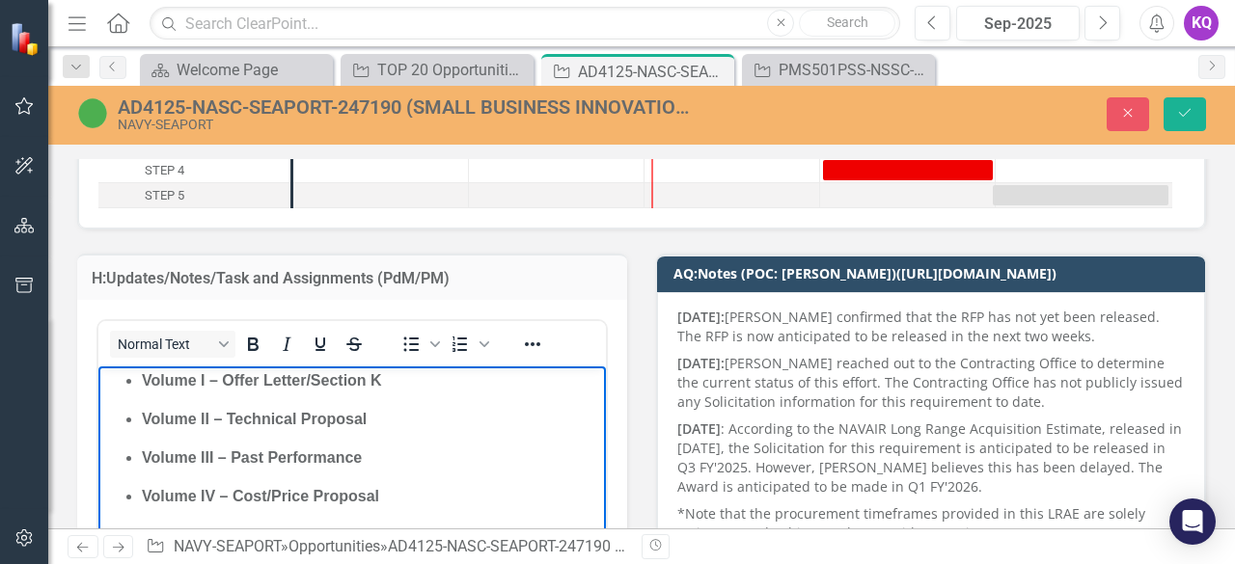
scroll to position [0, 0]
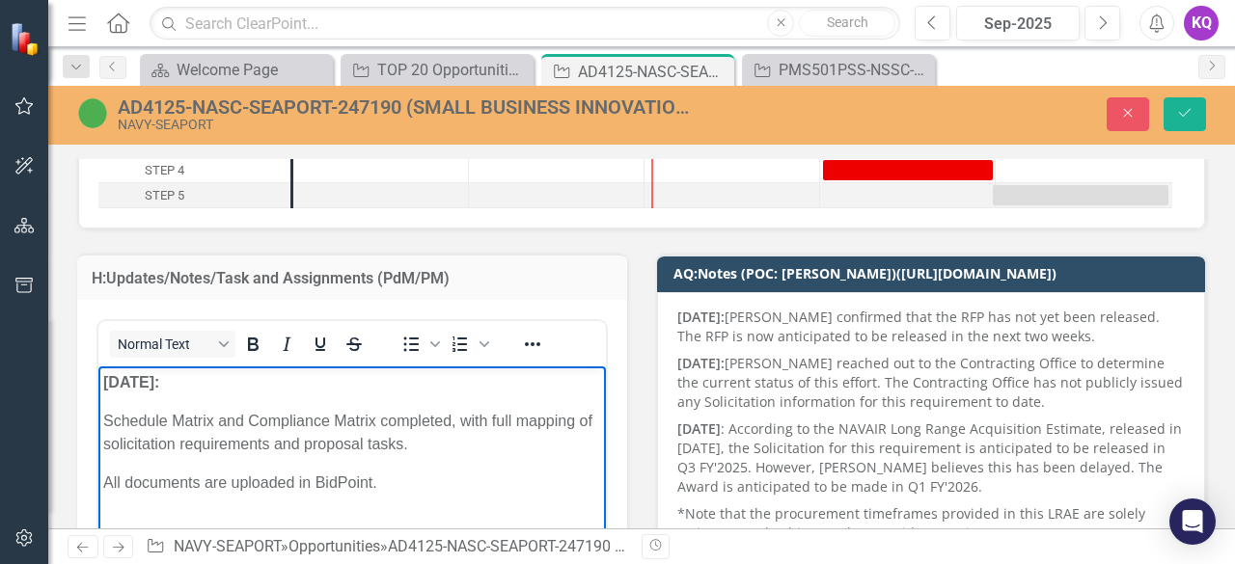
click at [411, 486] on p "All documents are uploaded in BidPoint." at bounding box center [352, 483] width 498 height 23
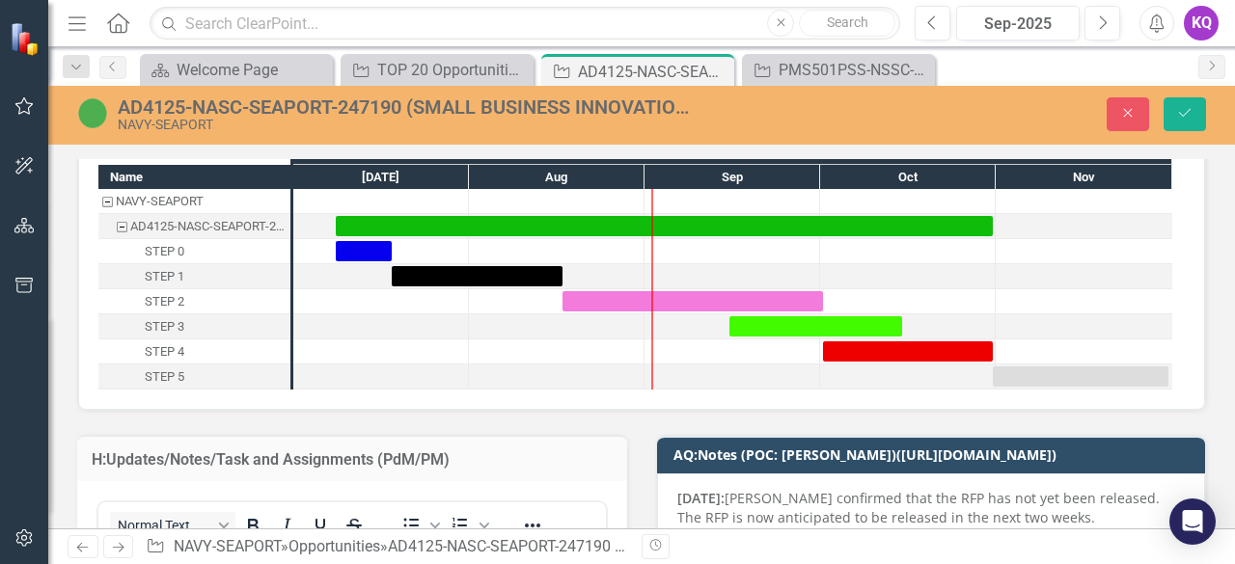
scroll to position [333, 0]
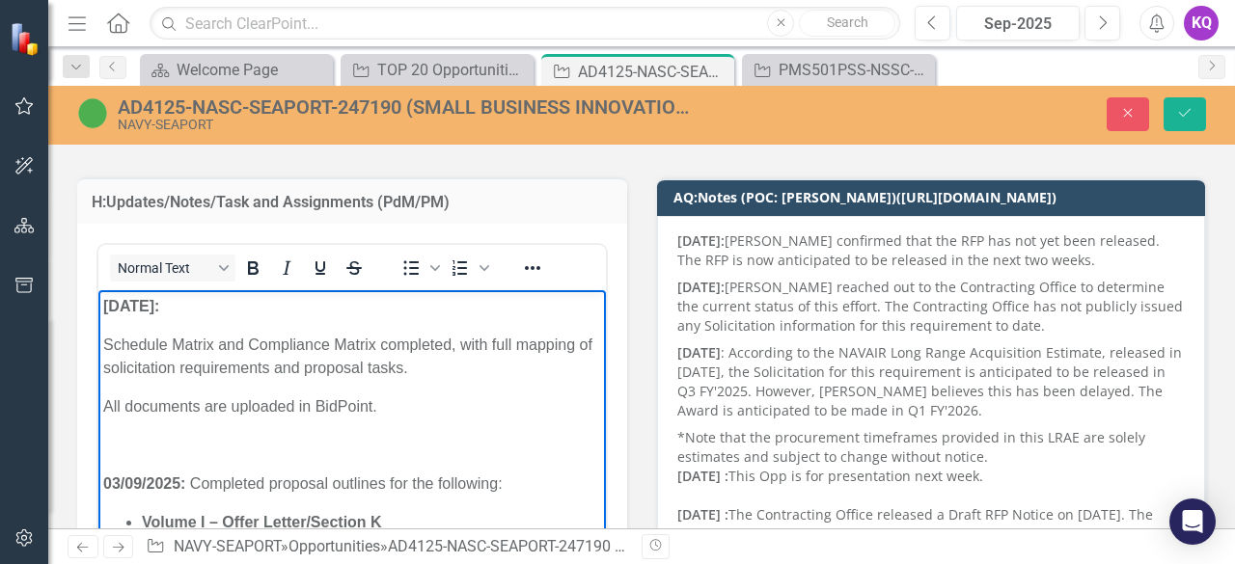
click at [237, 296] on p "[DATE]:" at bounding box center [352, 306] width 498 height 23
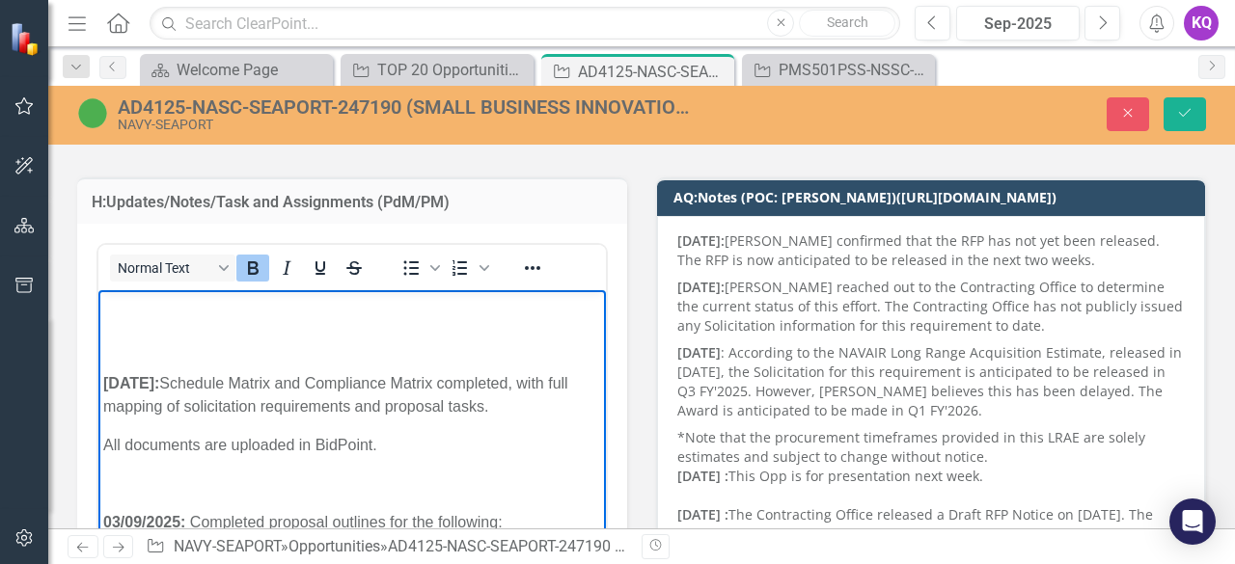
click at [199, 337] on p "Rich Text Area. Press ALT-0 for help." at bounding box center [352, 345] width 498 height 23
click at [126, 315] on p "Rich Text Area. Press ALT-0 for help." at bounding box center [352, 306] width 498 height 23
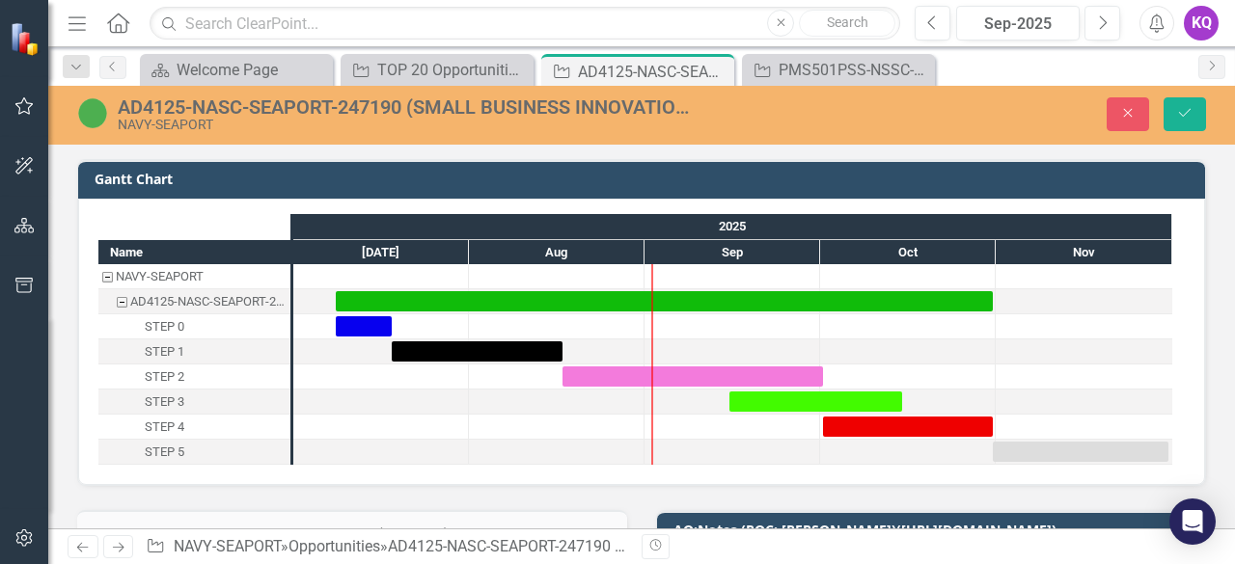
scroll to position [333, 0]
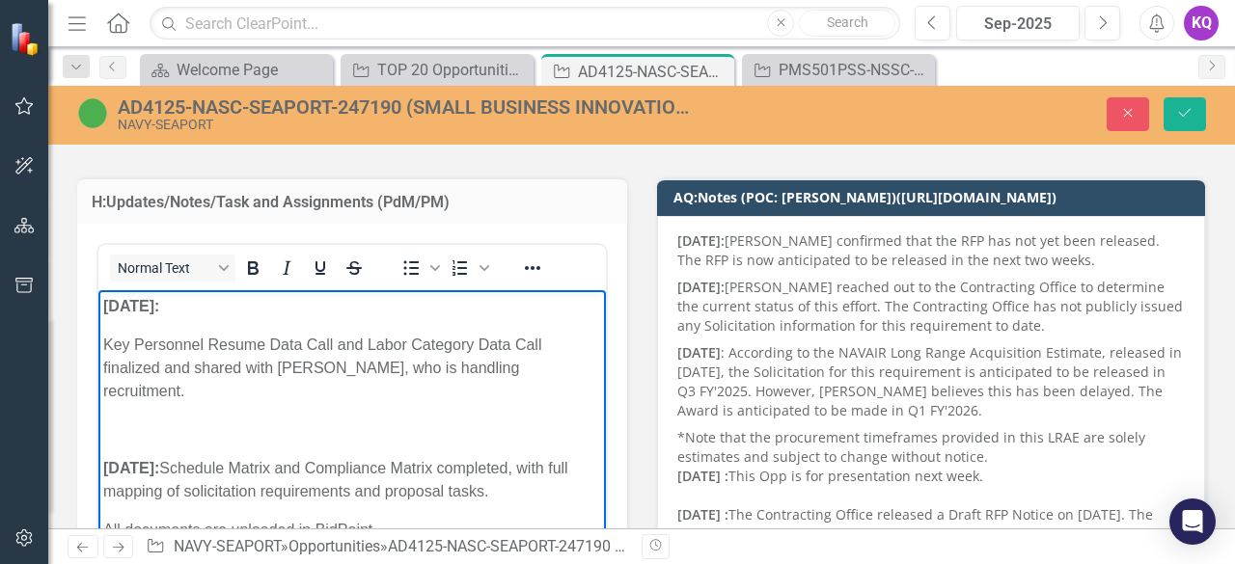
click at [203, 296] on p "[DATE]:" at bounding box center [352, 306] width 498 height 23
click at [205, 308] on p "[DATE]:" at bounding box center [352, 306] width 498 height 23
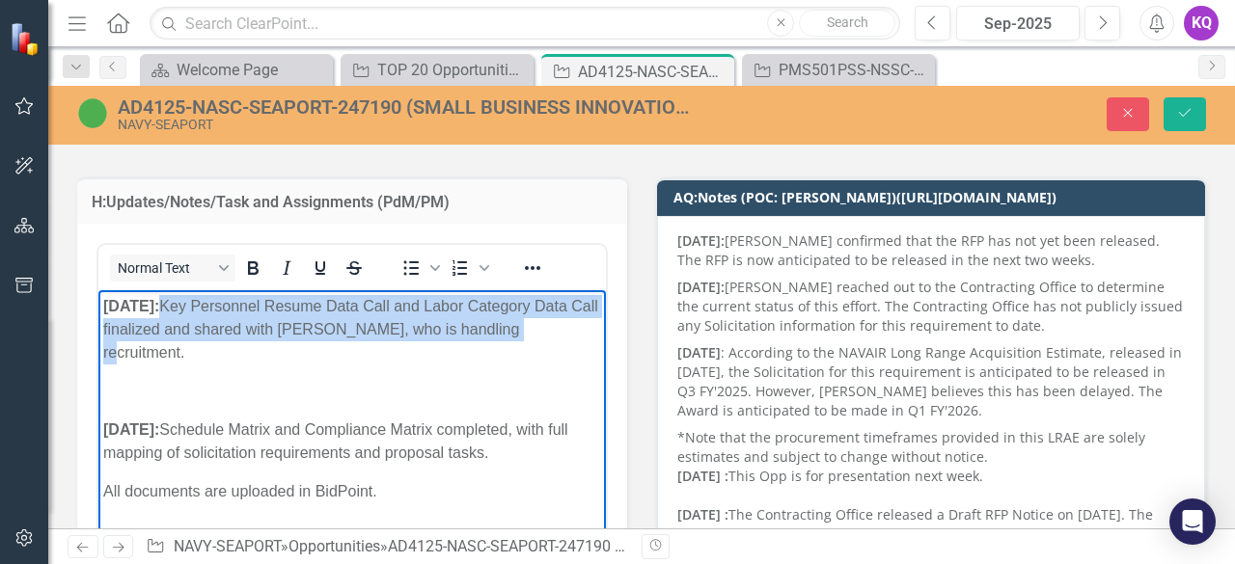
drag, startPoint x: 567, startPoint y: 333, endPoint x: 192, endPoint y: 305, distance: 376.4
click at [192, 305] on p "12/09/2025: Key Personnel Resume Data Call and Labor Category Data Call finaliz…" at bounding box center [352, 329] width 498 height 69
paste body "Rich Text Area. Press ALT-0 for help."
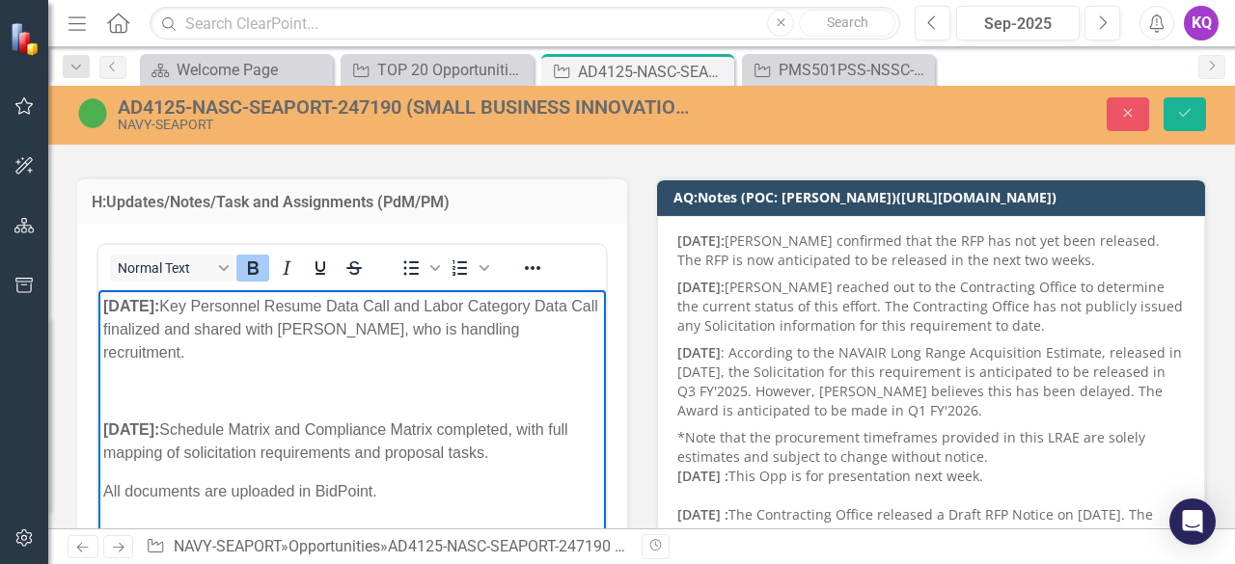
click at [576, 319] on p "12/09/2025: Key Personnel Resume Data Call and Labor Category Data Call finaliz…" at bounding box center [352, 329] width 498 height 69
click at [186, 380] on p "Rich Text Area. Press ALT-0 for help." at bounding box center [352, 391] width 498 height 23
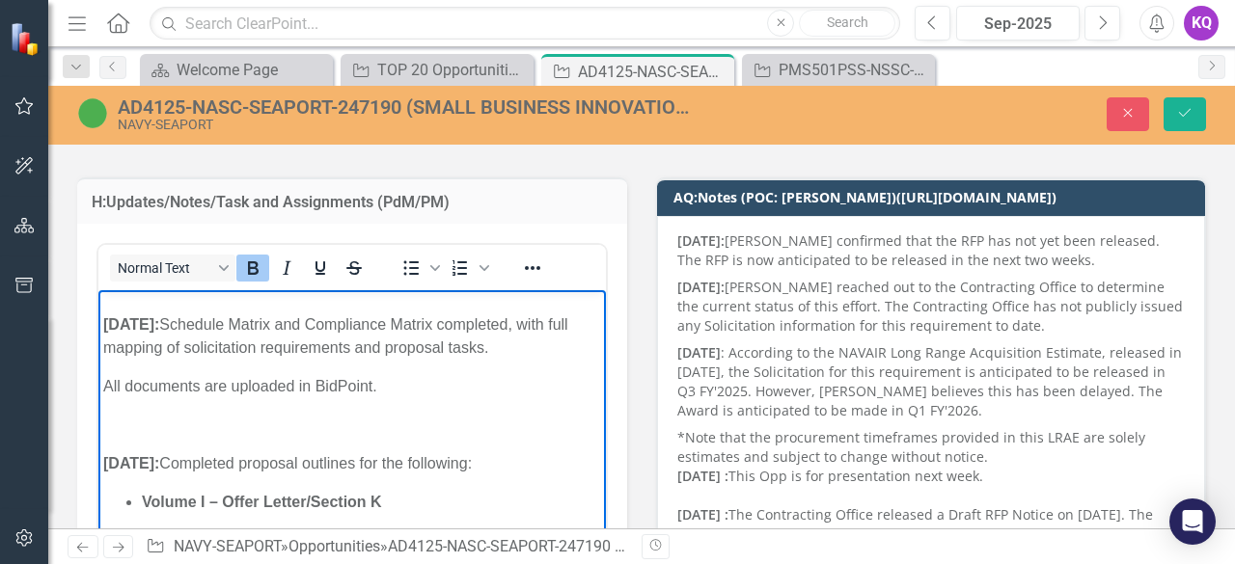
scroll to position [0, 0]
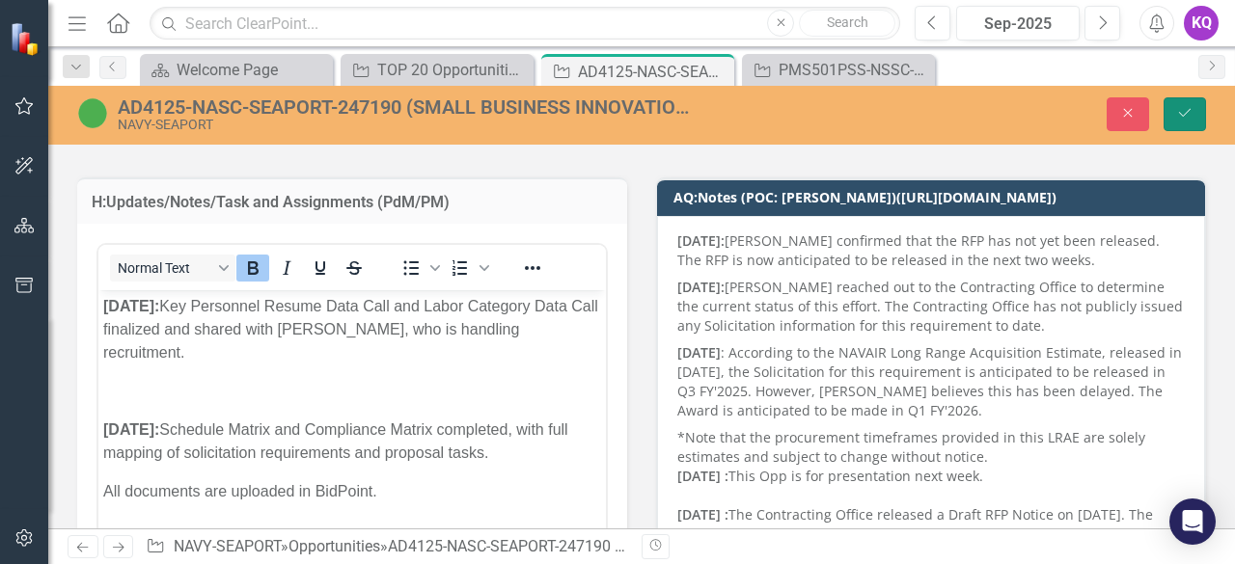
click at [1182, 111] on icon "Save" at bounding box center [1184, 113] width 17 height 14
